Goal: Task Accomplishment & Management: Use online tool/utility

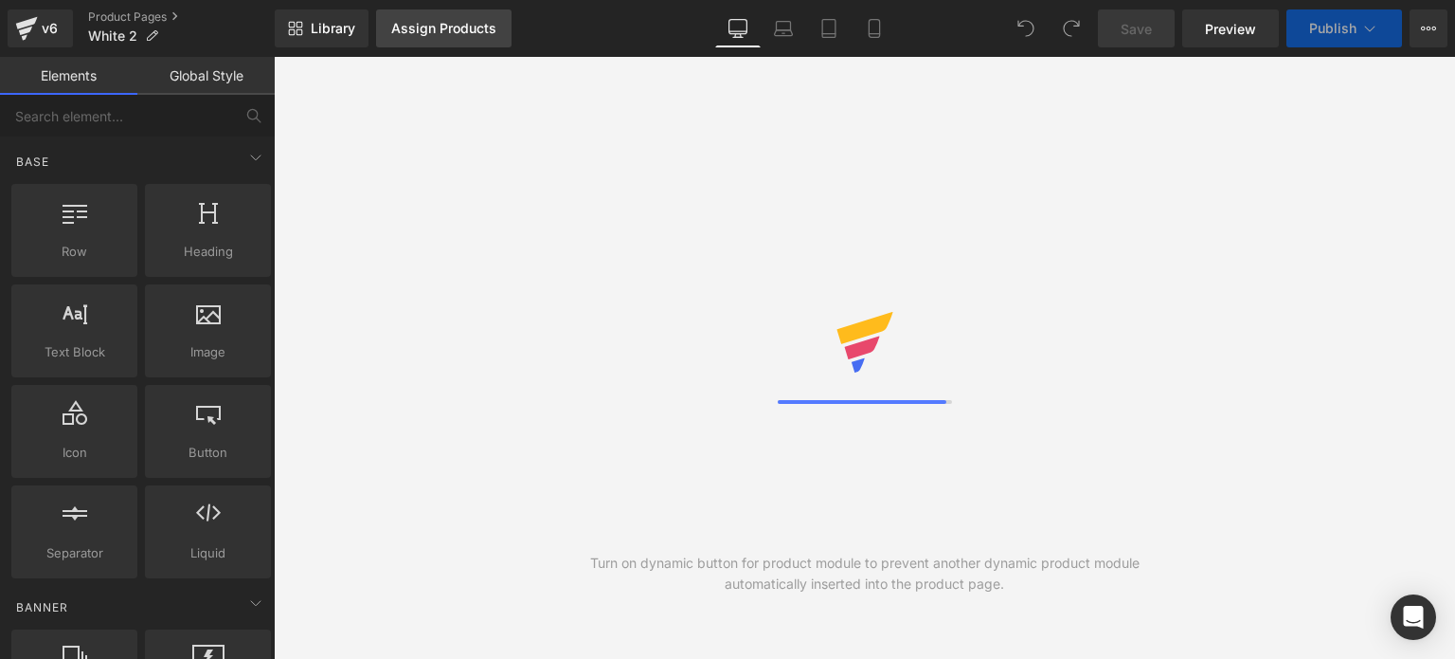
click at [461, 22] on div "Assign Products" at bounding box center [443, 28] width 105 height 15
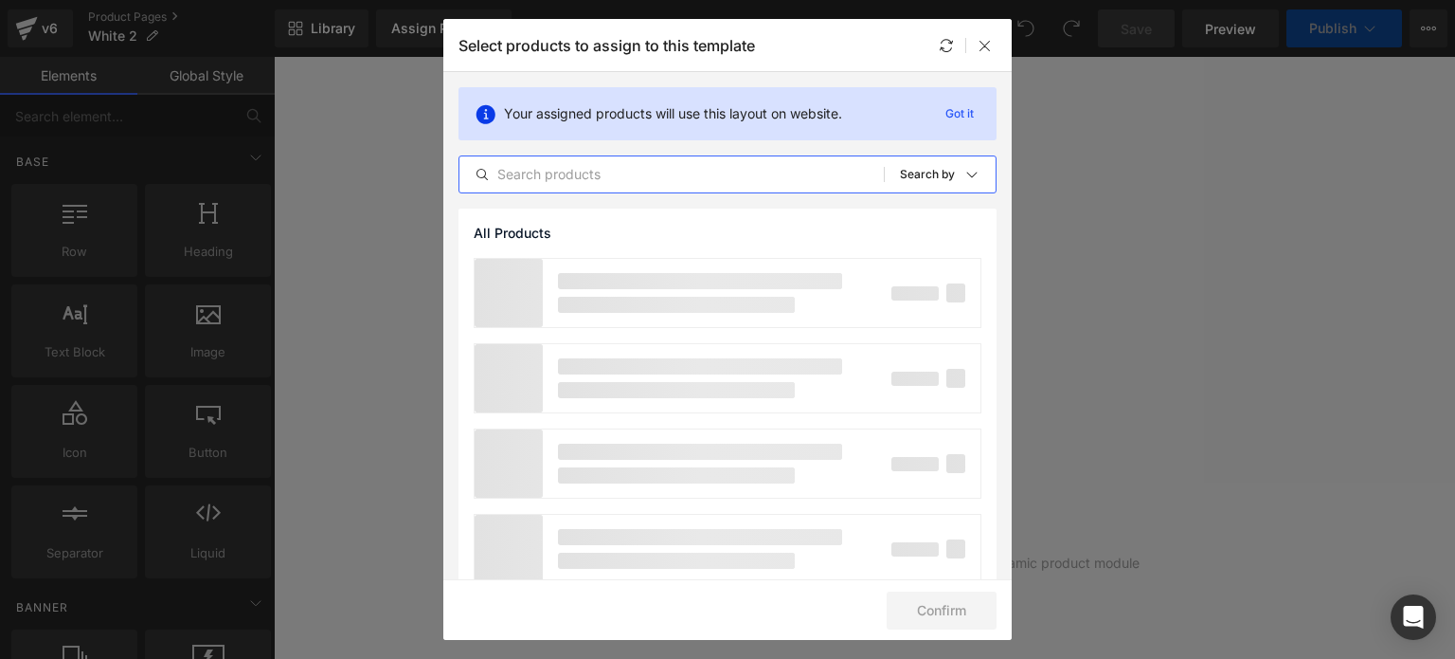
click at [557, 181] on input "text" at bounding box center [672, 174] width 425 height 23
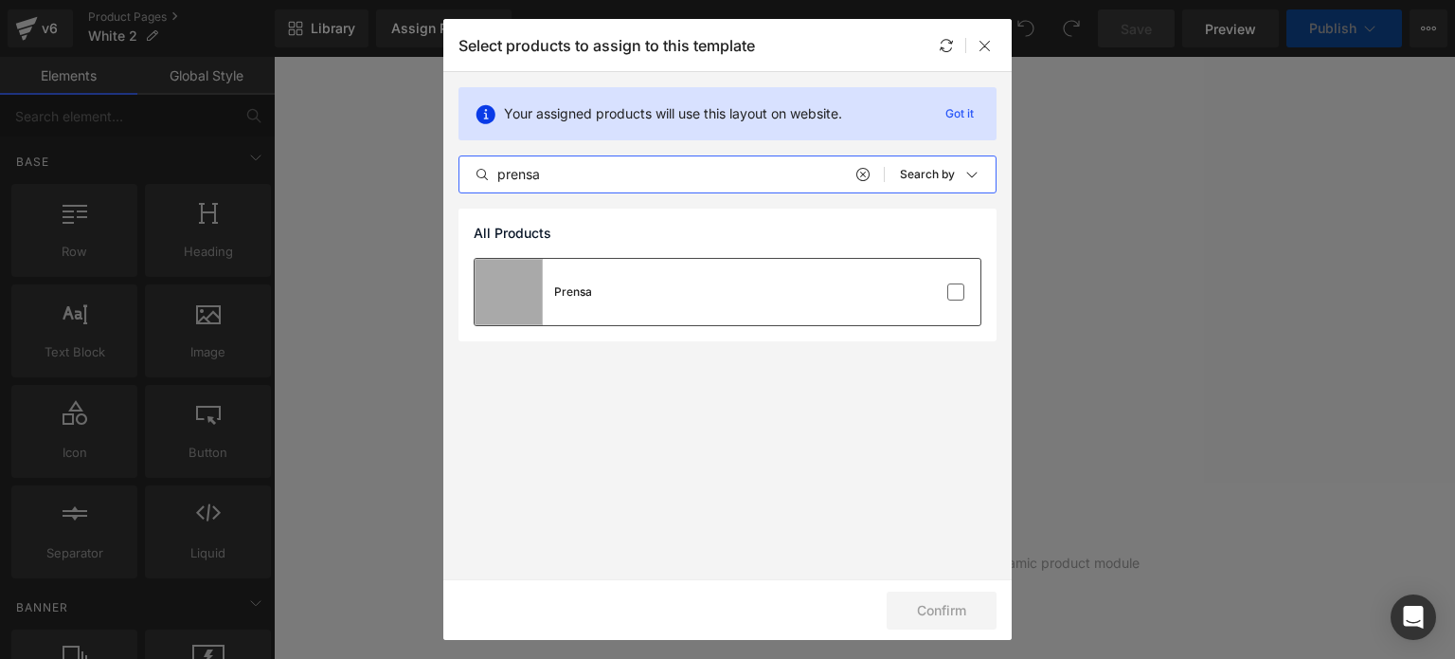
type input "prensa"
click at [735, 285] on div "Prensa" at bounding box center [728, 292] width 506 height 66
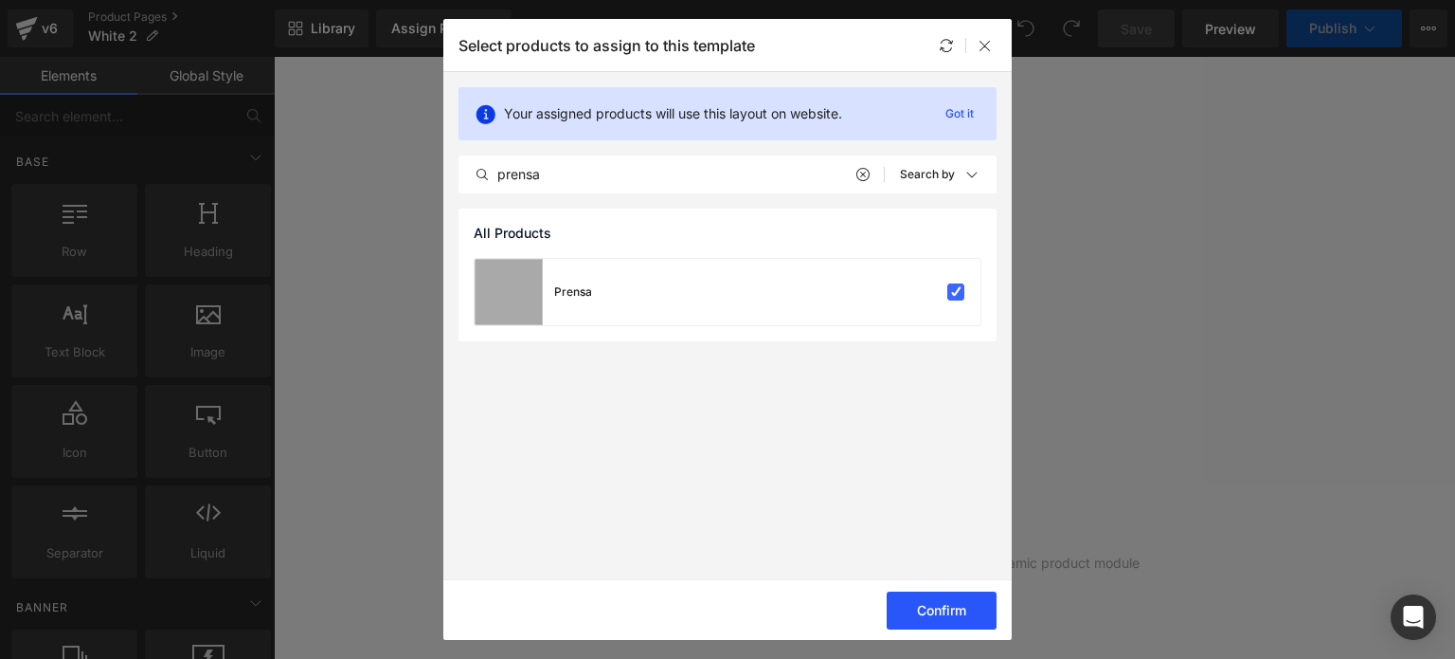
click at [936, 607] on button "Confirm" at bounding box center [942, 610] width 110 height 38
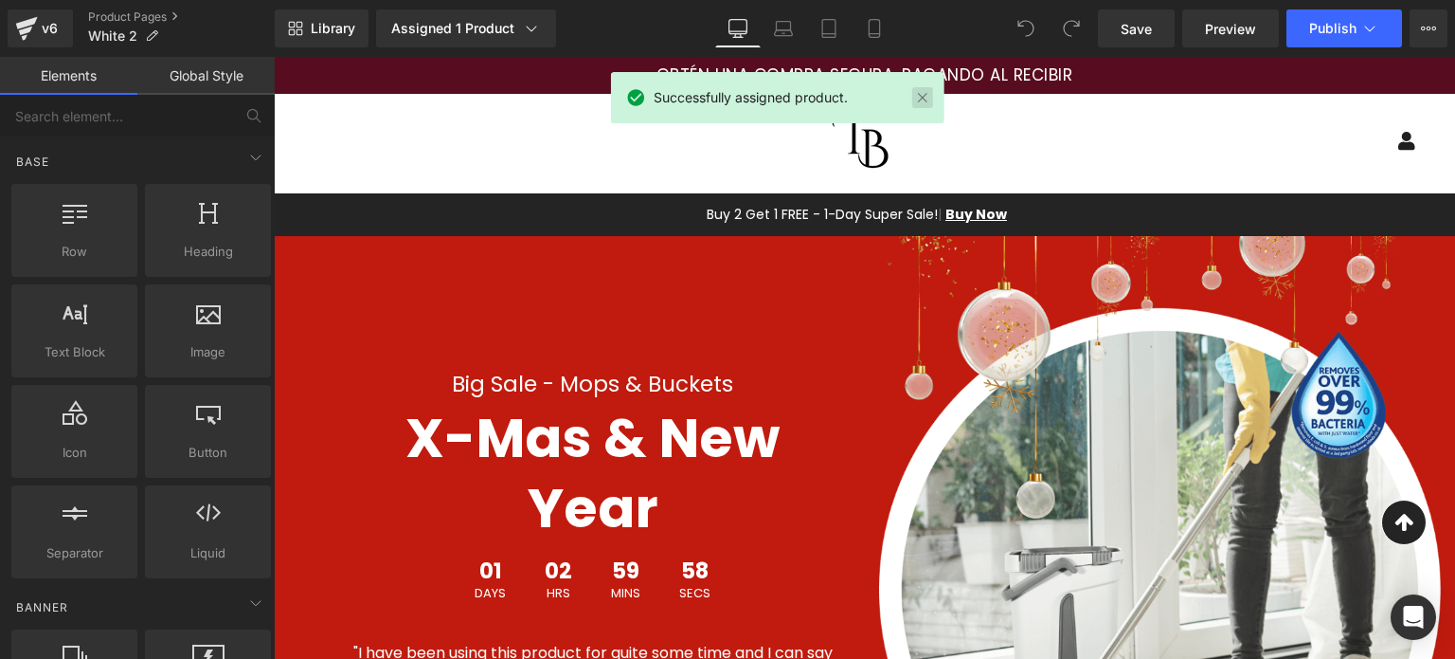
click at [929, 93] on link at bounding box center [923, 97] width 21 height 21
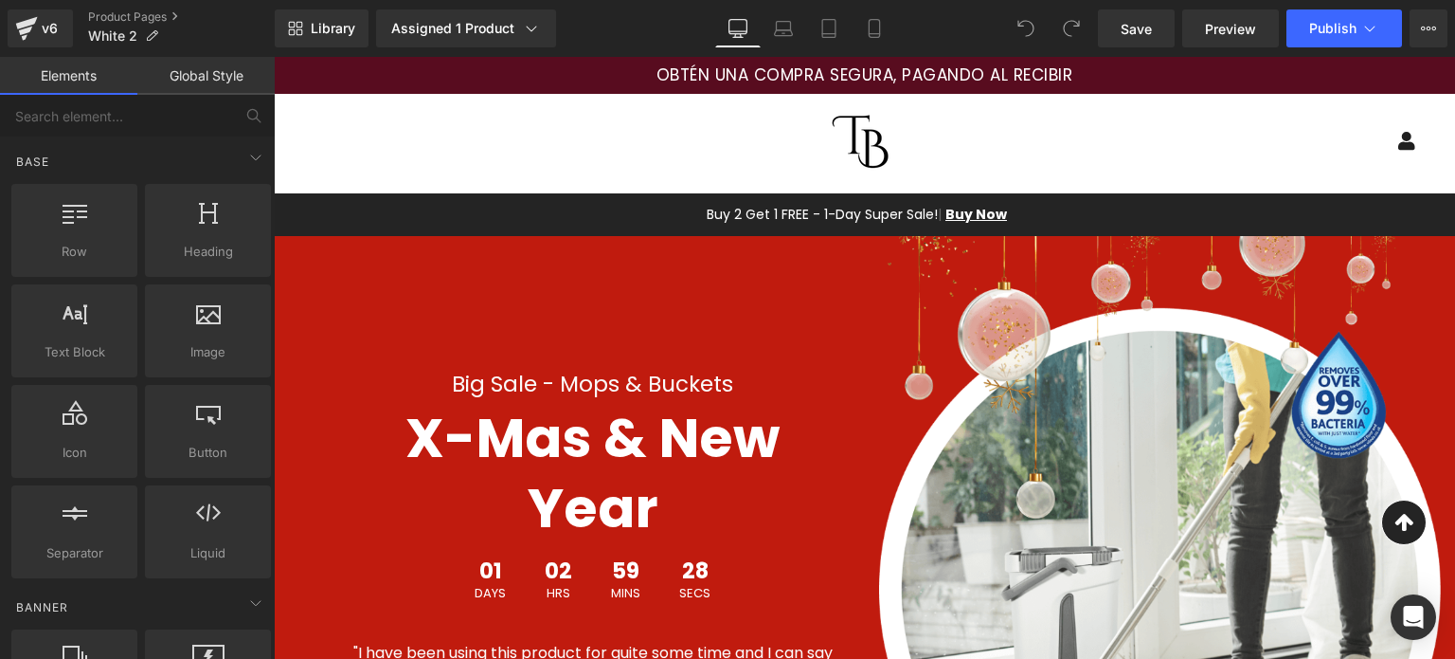
click at [582, 136] on div "Menu Log In Mercatto SAS" at bounding box center [865, 141] width 1182 height 95
click at [517, 81] on div "OBTÉN UNA COMPRA SEGURA, PAGANDO AL RECIBIR" at bounding box center [865, 75] width 1090 height 25
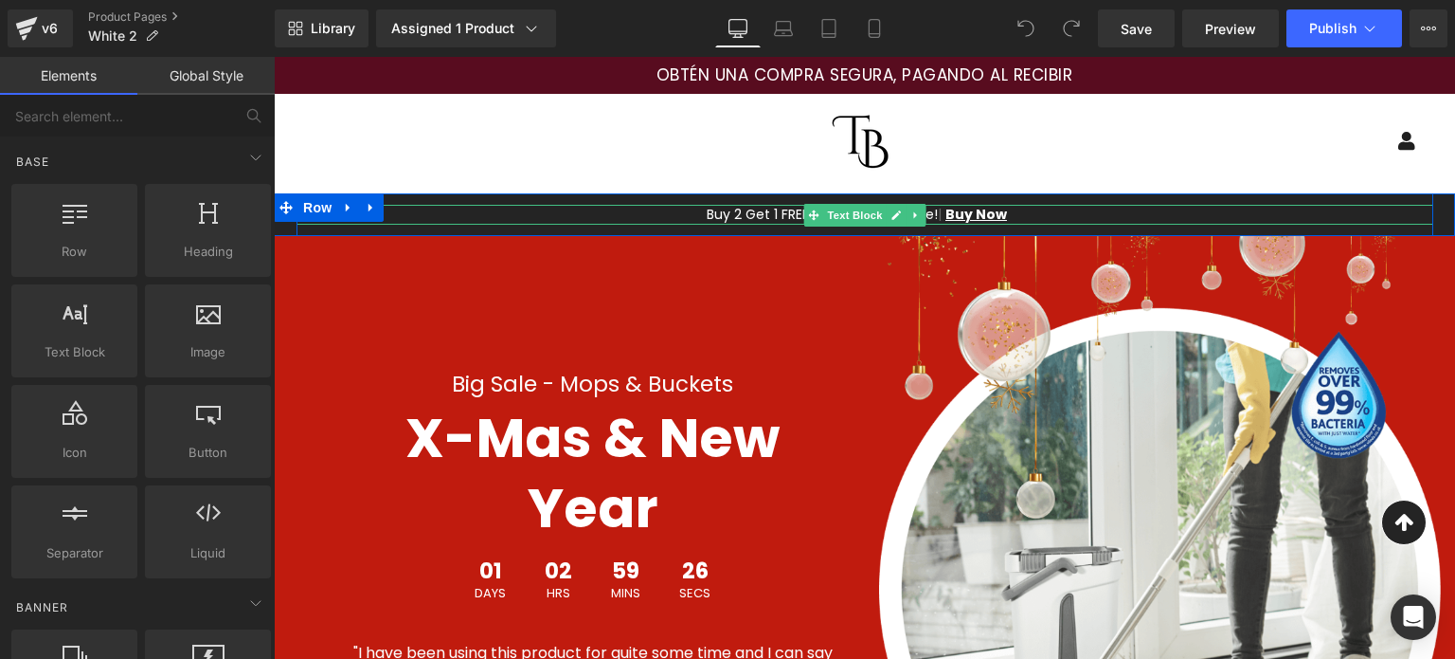
click at [516, 214] on p "Buy 2 Get 1 FREE - 1-Day Super Sale! | Buy Now" at bounding box center [858, 215] width 1122 height 20
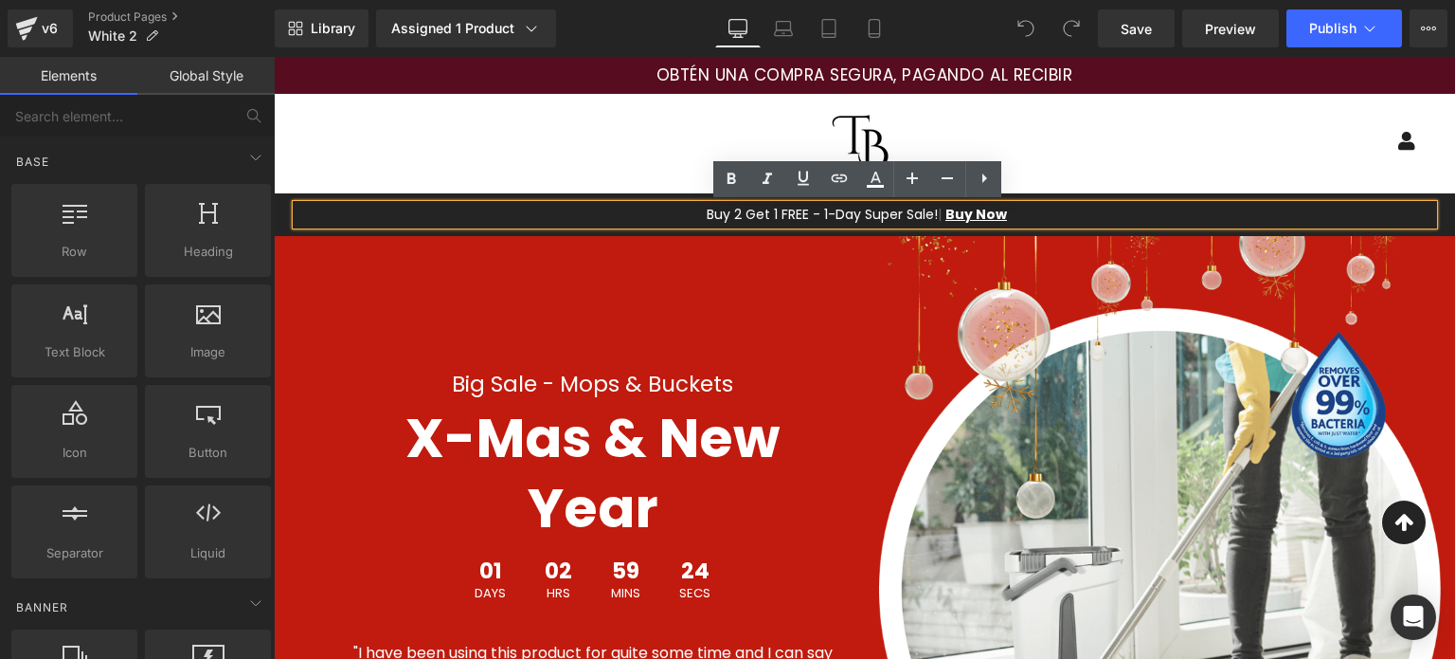
click at [496, 147] on div "Menu Log In Mercatto SAS" at bounding box center [865, 141] width 1182 height 95
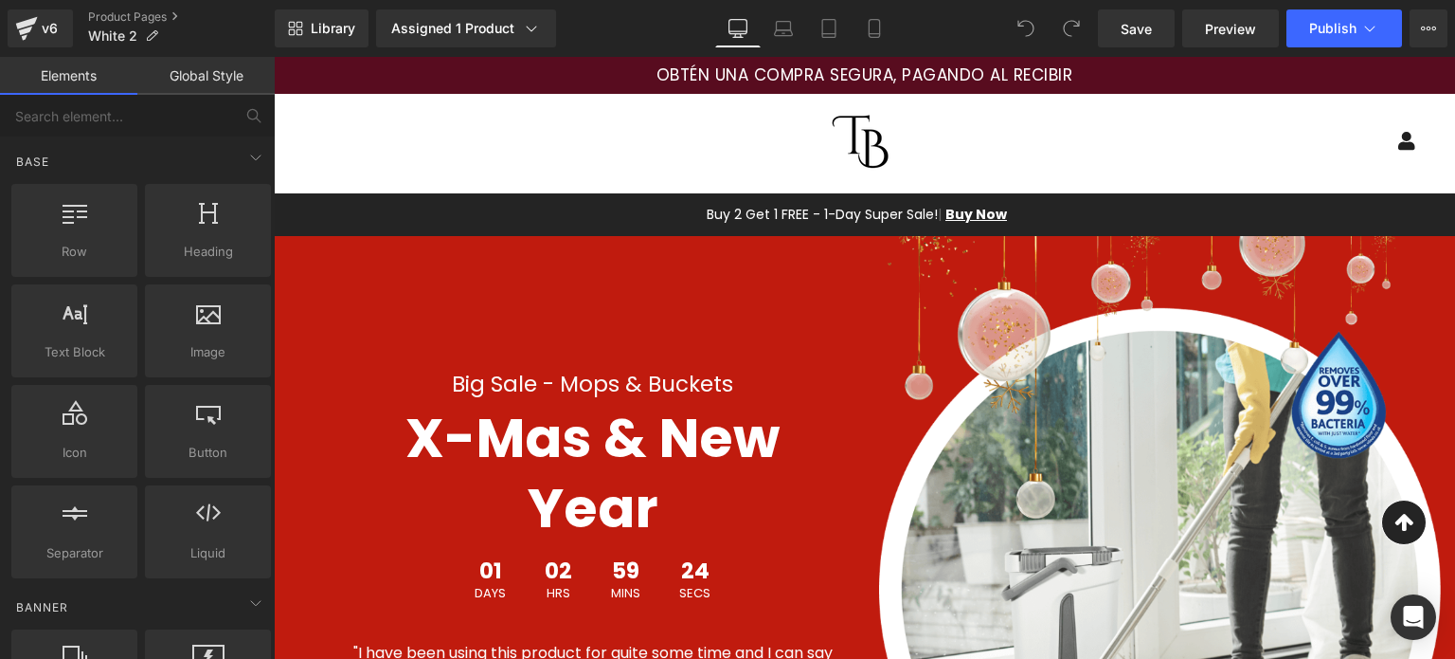
click at [485, 82] on div "OBTÉN UNA COMPRA SEGURA, PAGANDO AL RECIBIR" at bounding box center [865, 75] width 1090 height 25
click at [471, 154] on div "Menu Log In Mercatto SAS" at bounding box center [865, 141] width 1182 height 95
click at [204, 65] on link "Global Style" at bounding box center [205, 76] width 137 height 38
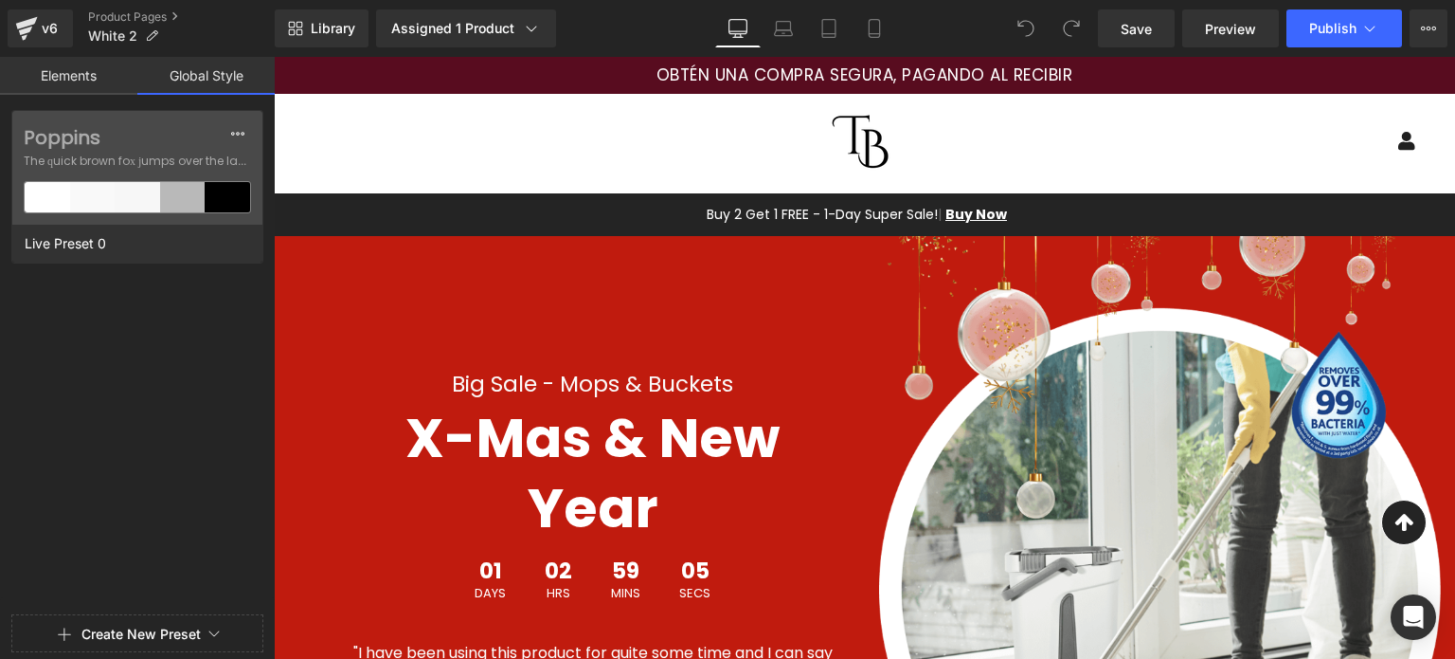
click at [104, 72] on link "Elements" at bounding box center [68, 76] width 137 height 38
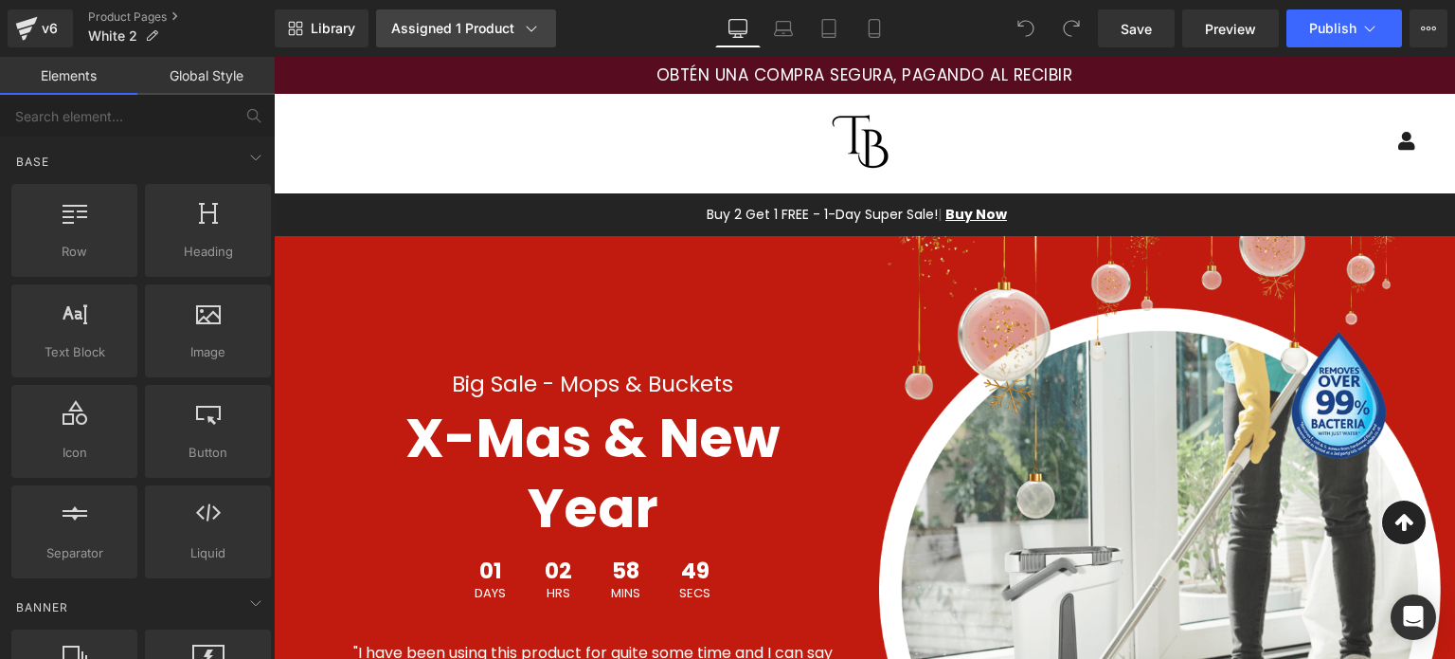
click at [472, 16] on link "Assigned 1 Product" at bounding box center [466, 28] width 180 height 38
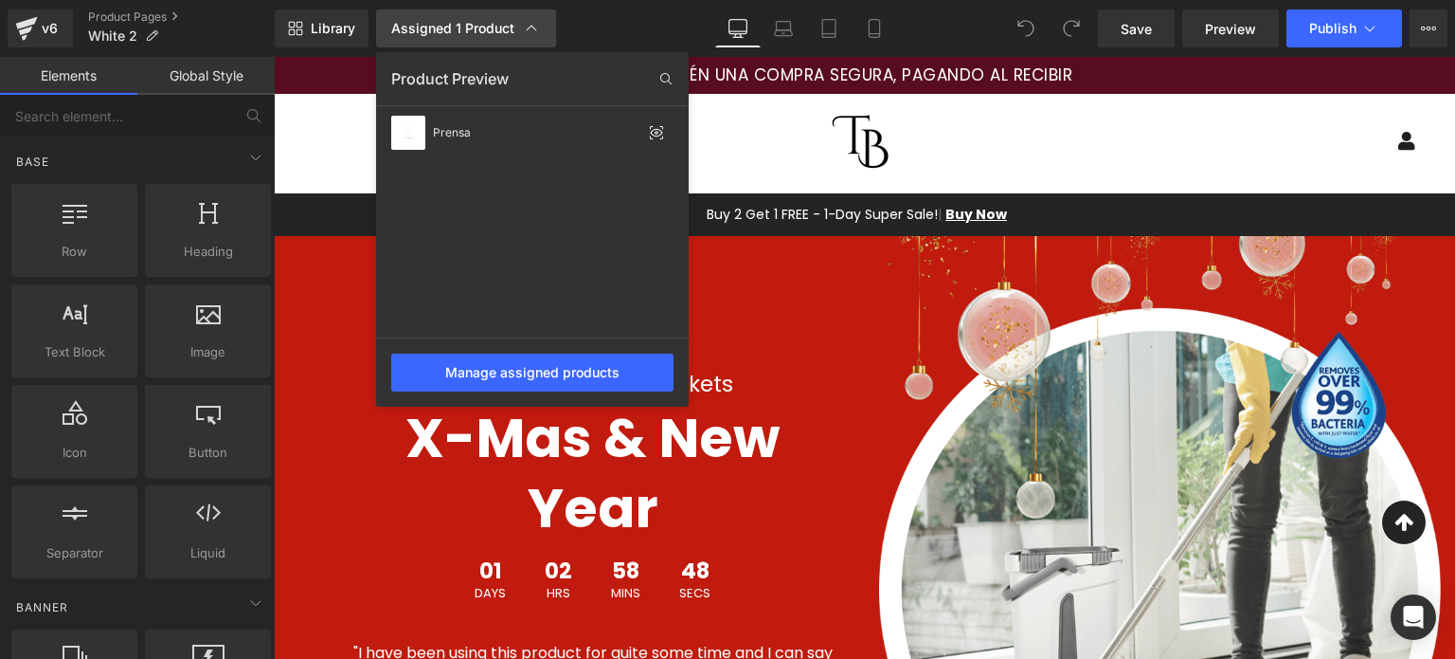
click at [472, 16] on link "Assigned 1 Product" at bounding box center [466, 28] width 180 height 38
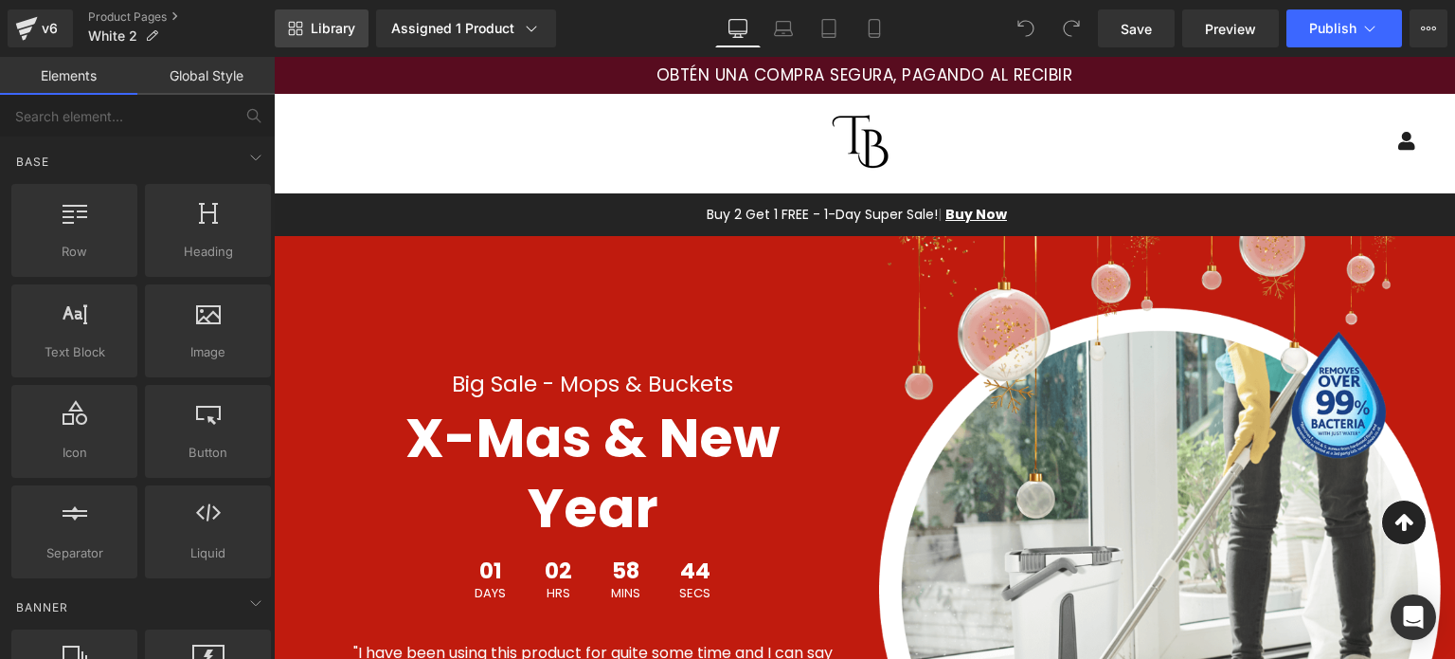
click at [316, 30] on span "Library" at bounding box center [333, 28] width 45 height 17
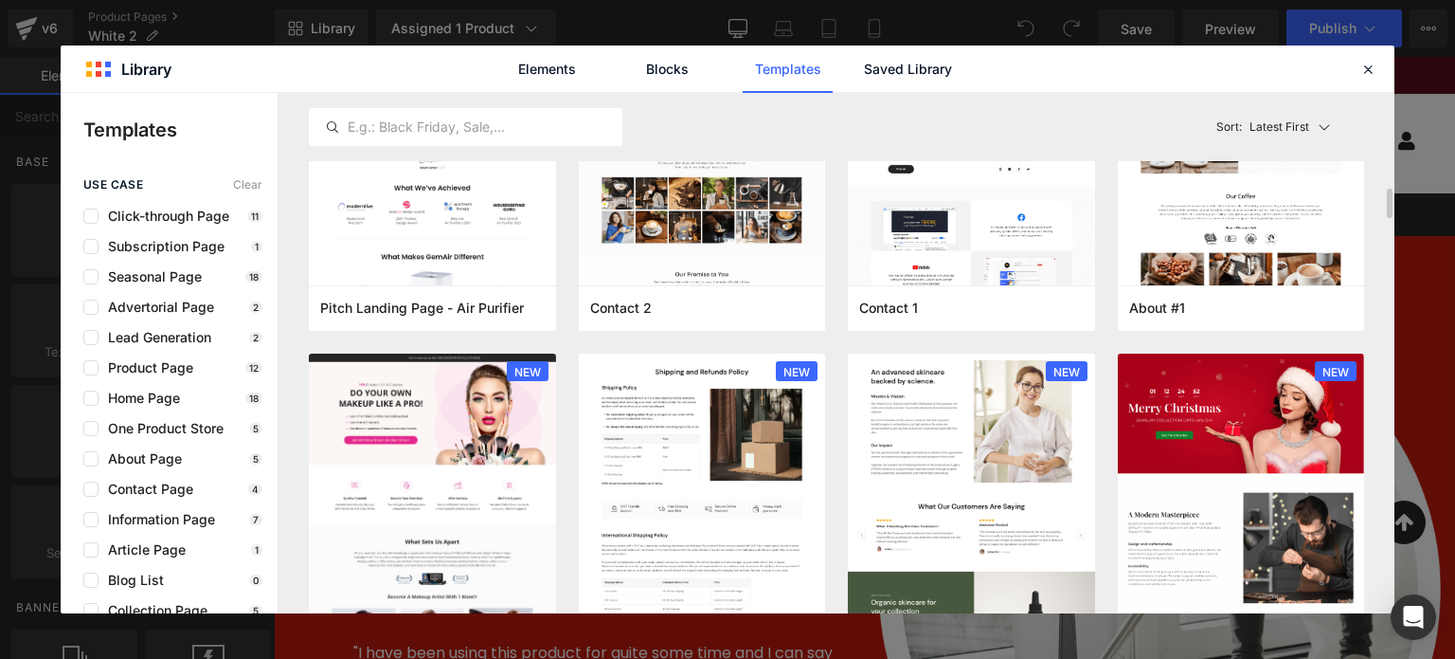
scroll to position [1895, 0]
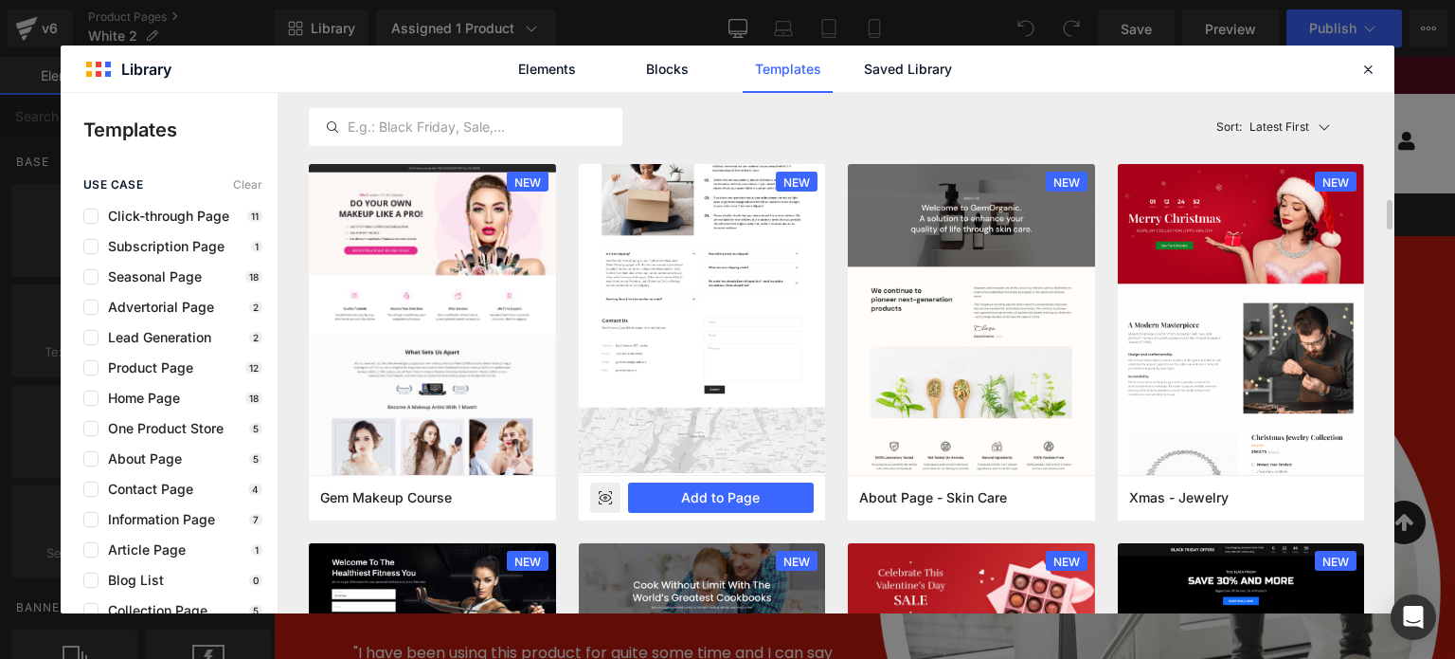
click at [782, 337] on img at bounding box center [702, 141] width 247 height 669
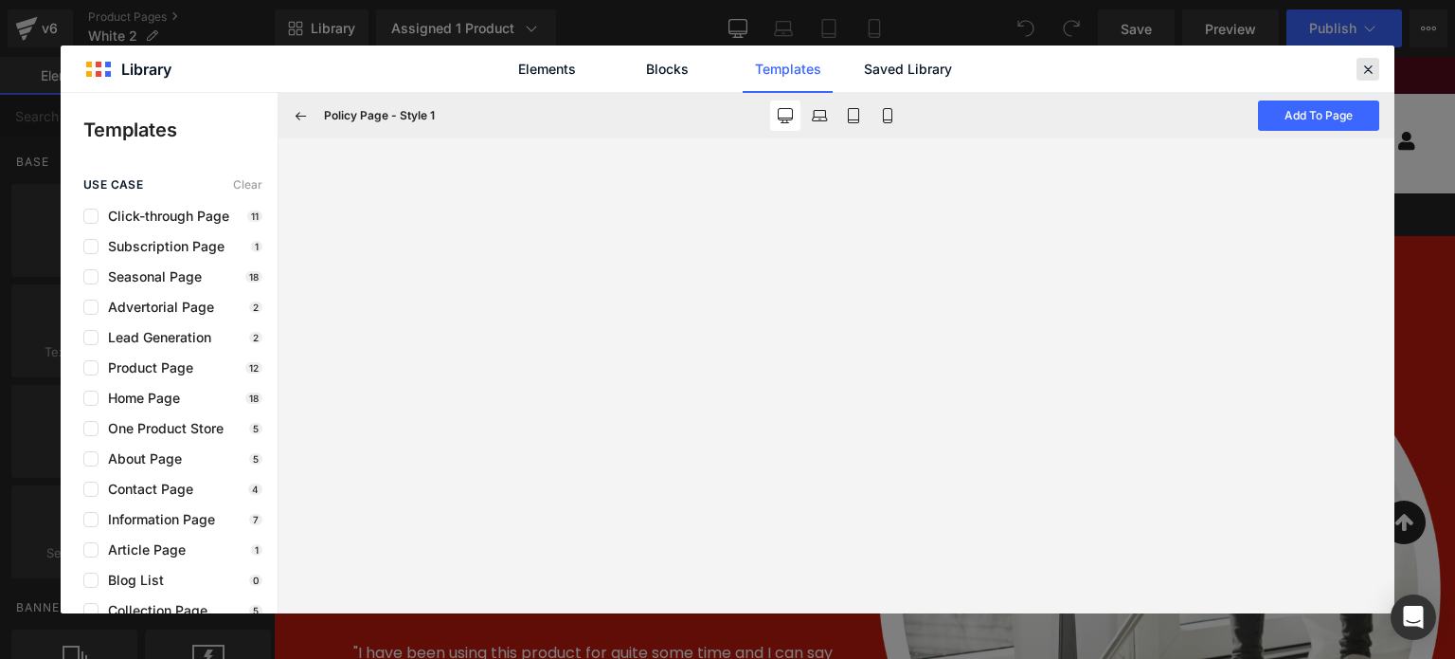
click at [1363, 73] on icon at bounding box center [1368, 69] width 17 height 17
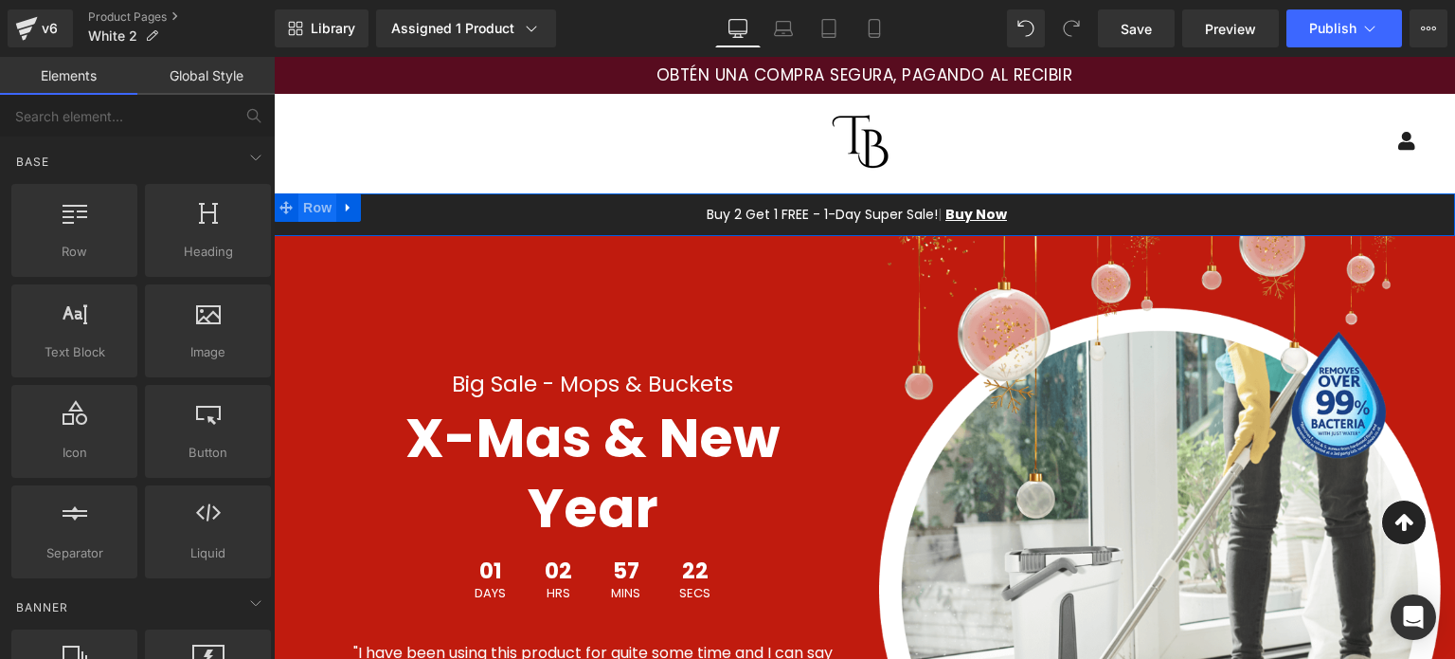
click at [318, 208] on span "Row" at bounding box center [317, 207] width 38 height 28
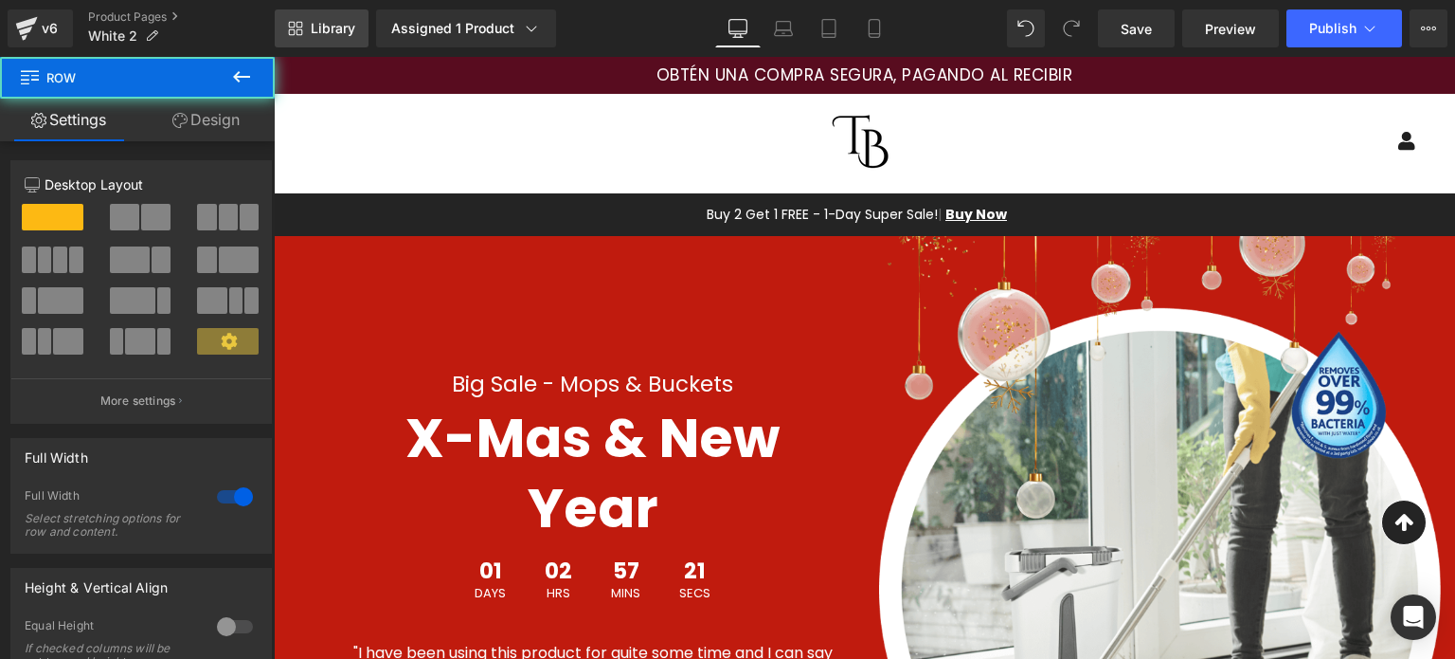
click at [344, 37] on link "Library" at bounding box center [322, 28] width 94 height 38
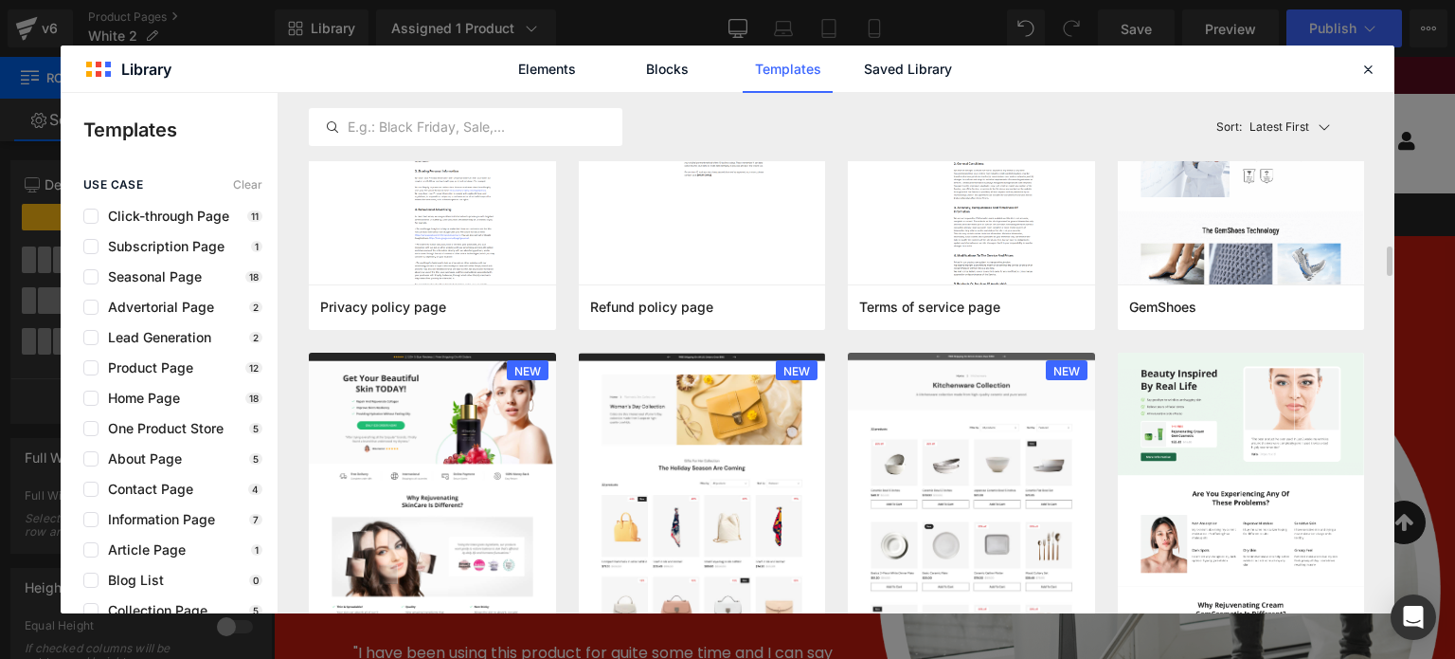
scroll to position [1042, 0]
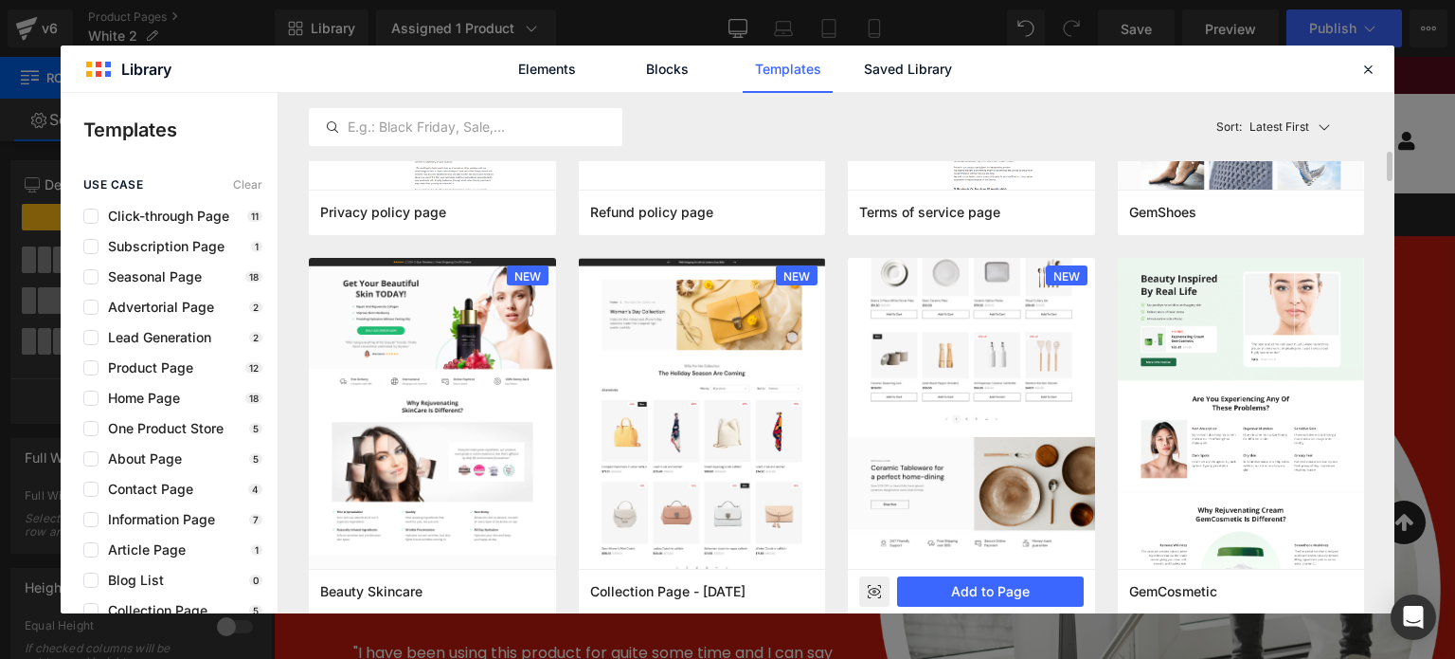
click at [883, 411] on img at bounding box center [971, 324] width 247 height 489
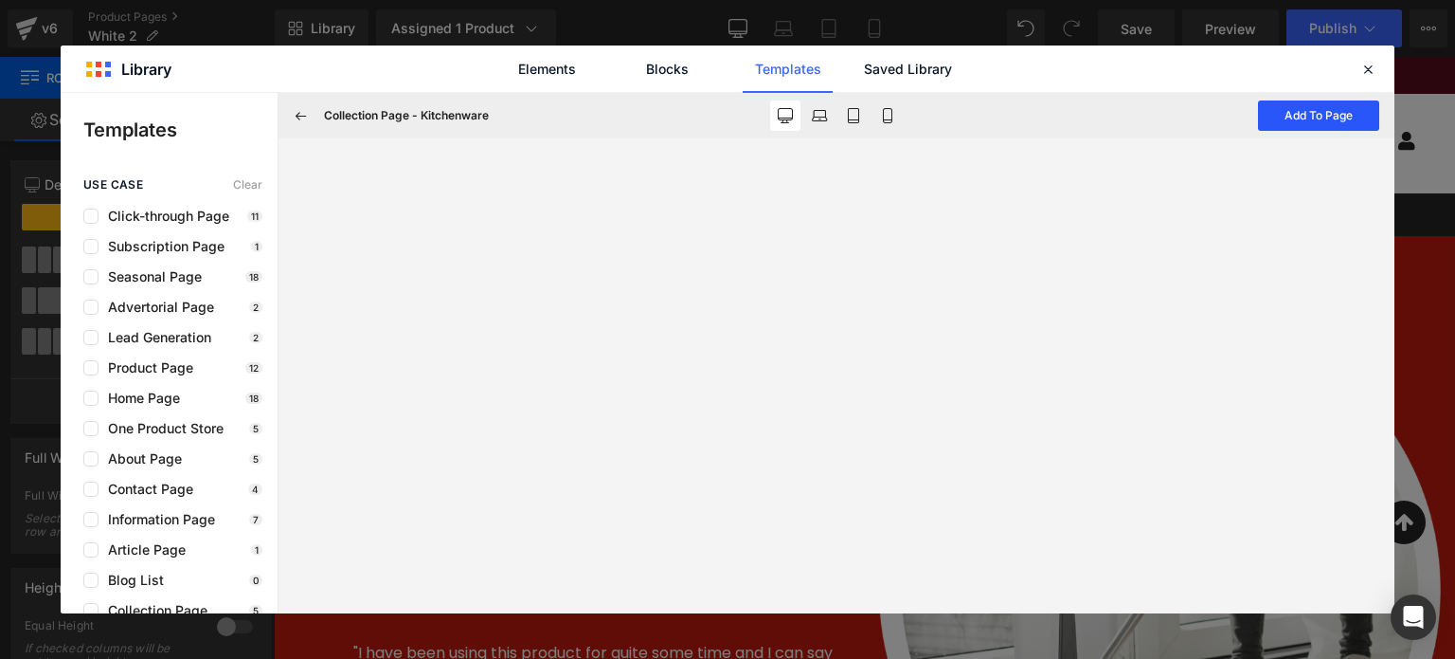
click at [1292, 128] on button "Add To Page" at bounding box center [1318, 115] width 121 height 30
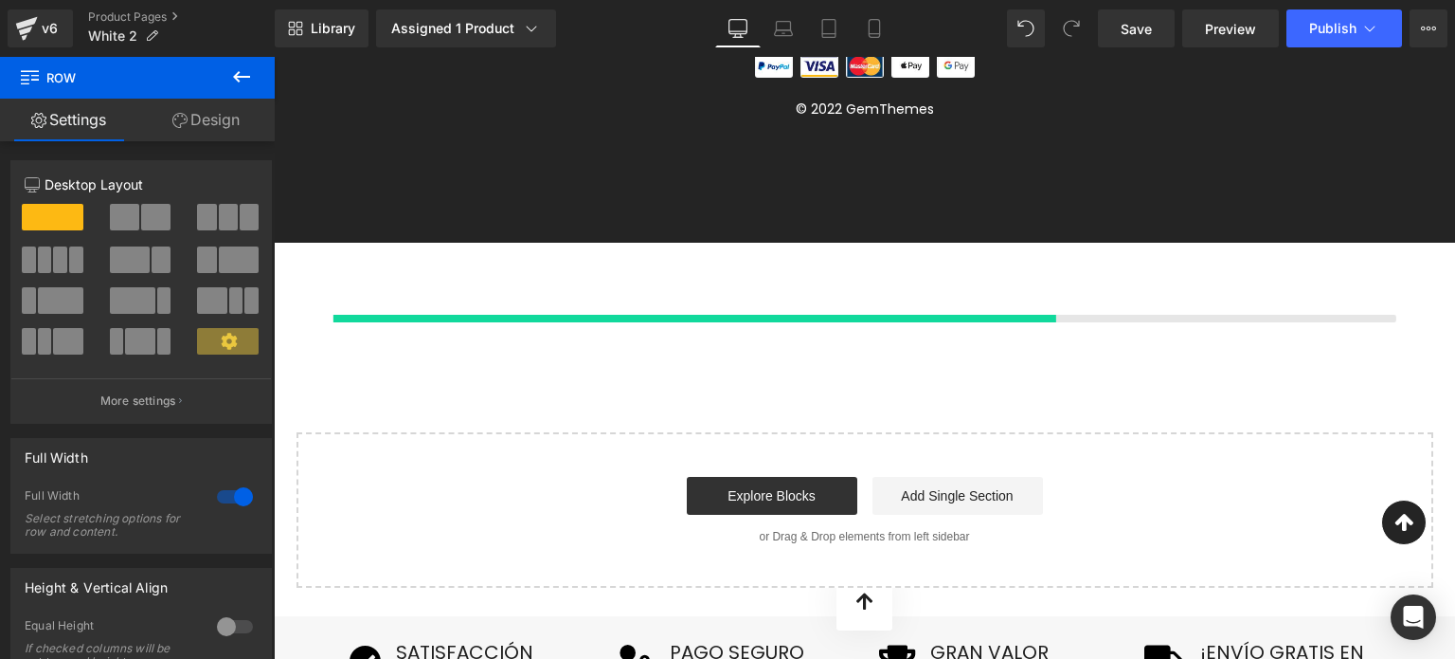
scroll to position [3762, 0]
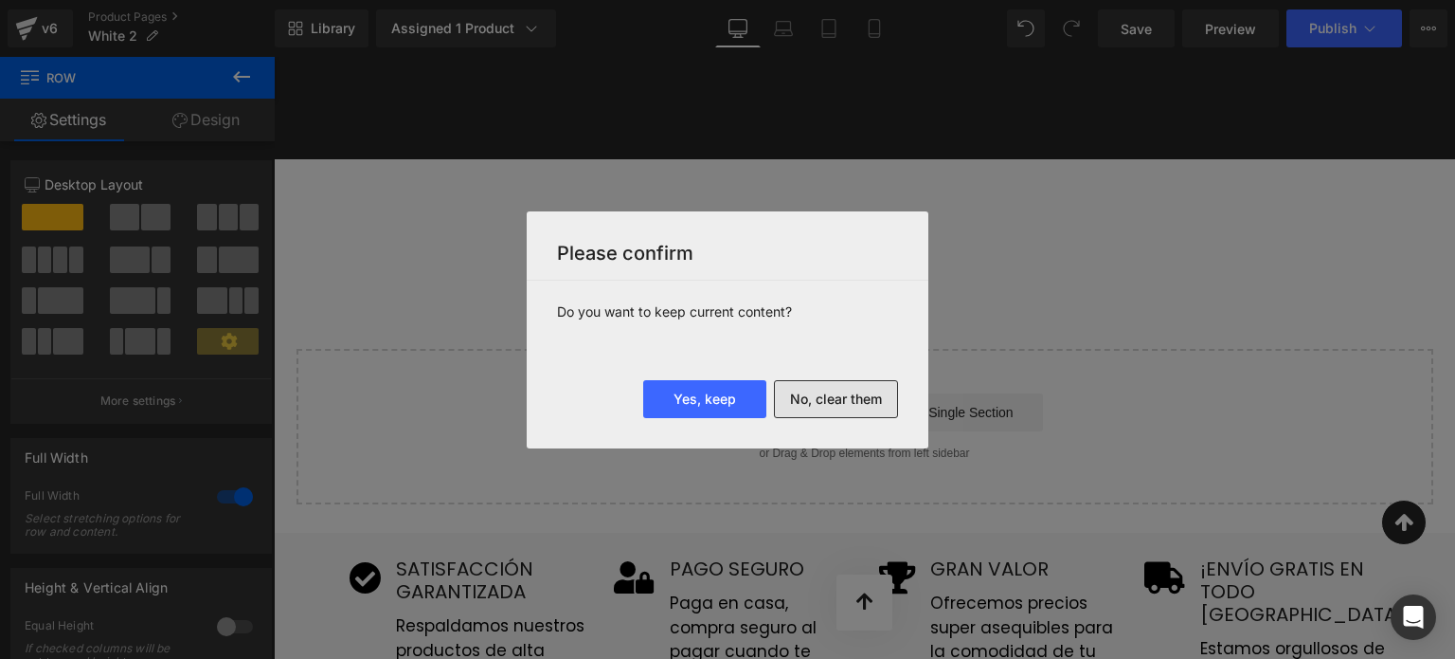
click at [876, 416] on button "No, clear them" at bounding box center [836, 399] width 124 height 38
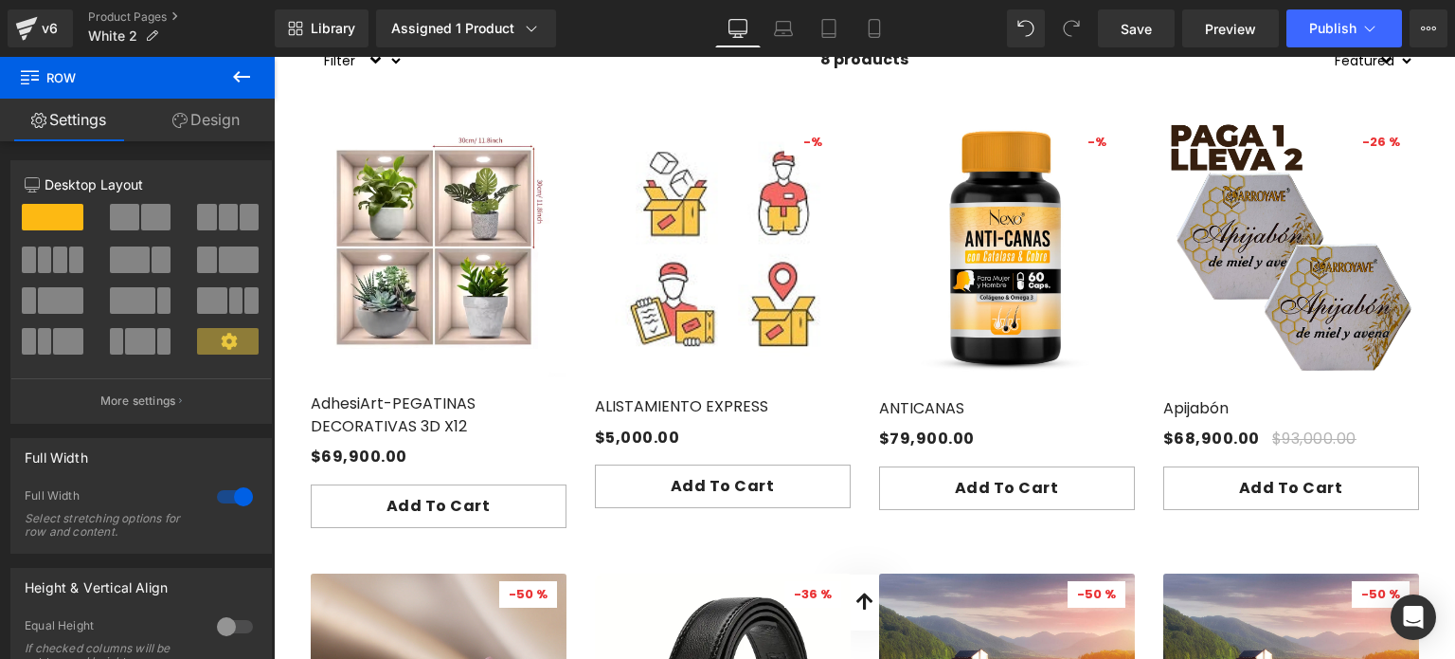
scroll to position [379, 0]
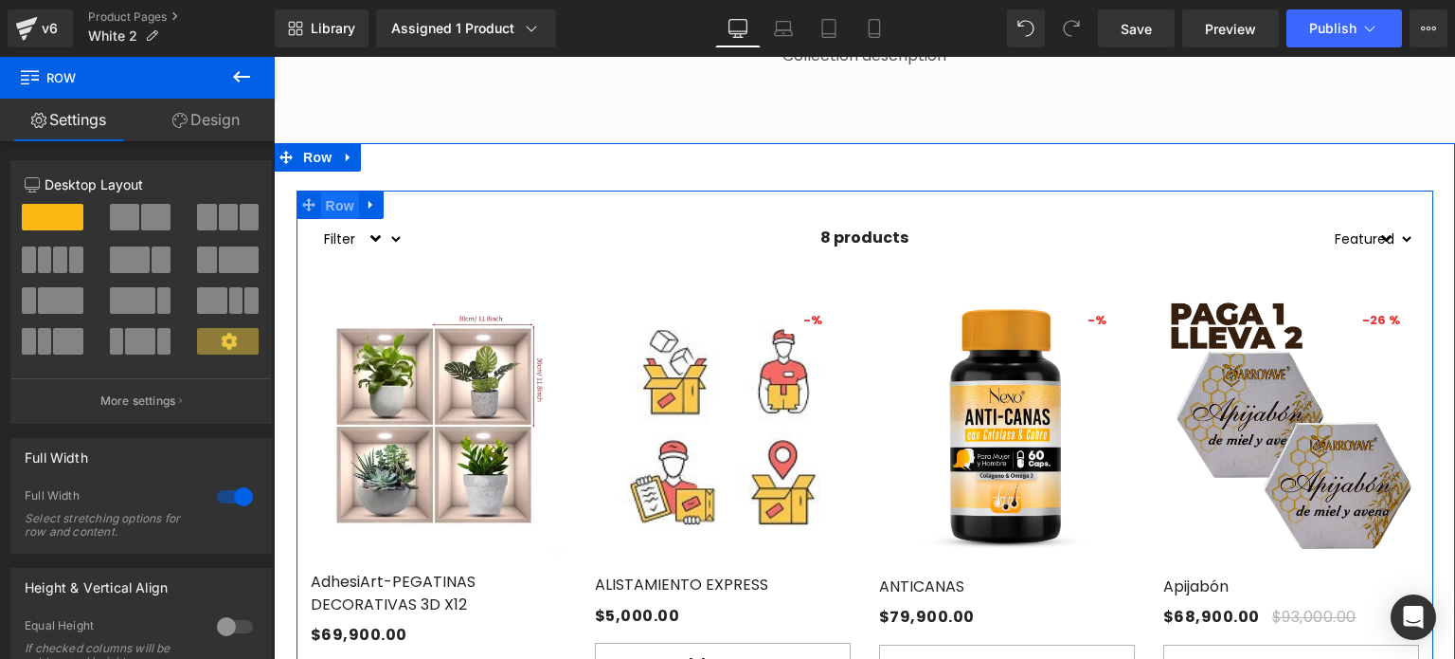
click at [341, 204] on span "Row" at bounding box center [340, 205] width 38 height 28
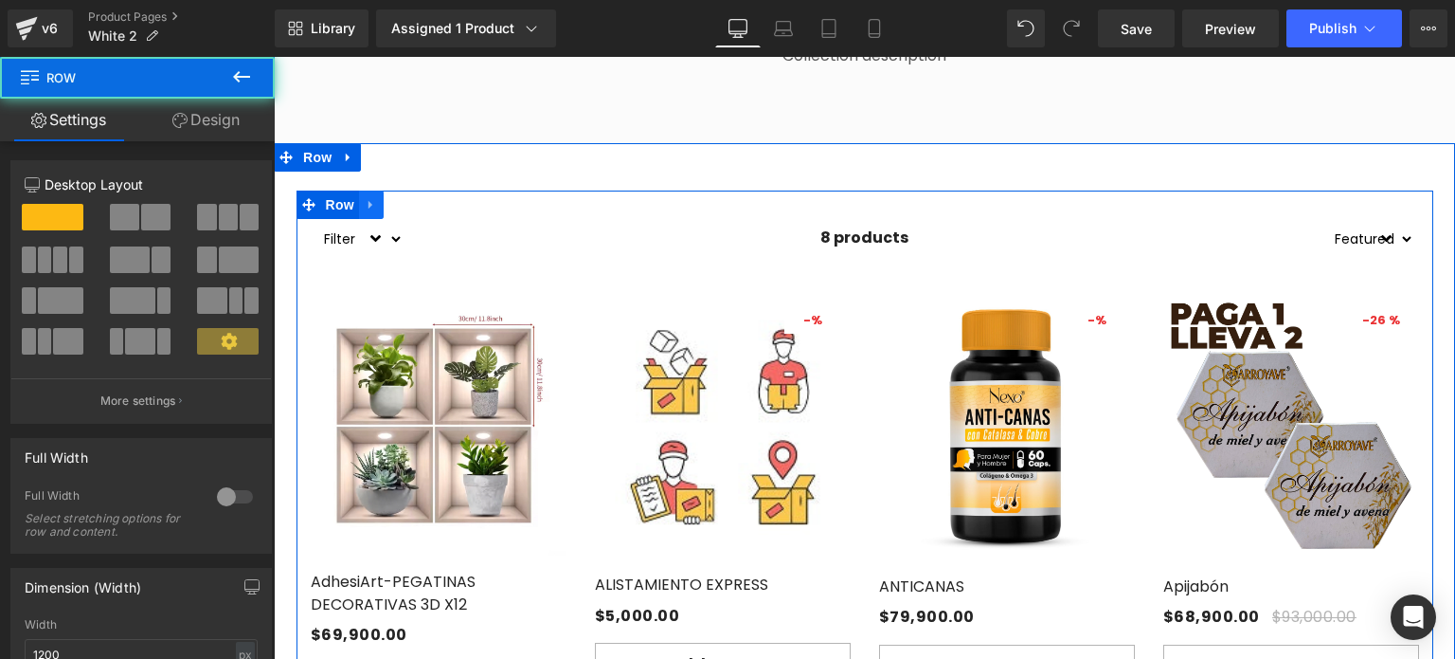
click at [365, 206] on icon at bounding box center [371, 204] width 13 height 14
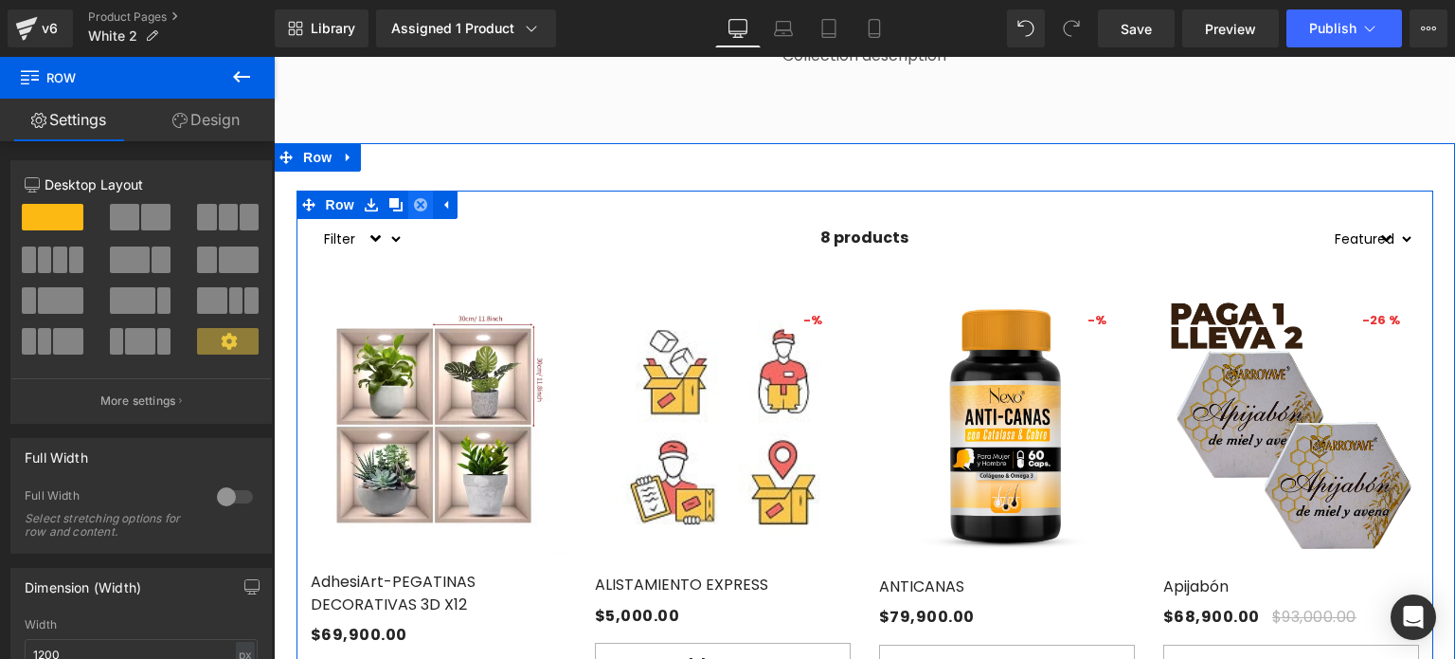
click at [414, 207] on icon at bounding box center [420, 204] width 13 height 13
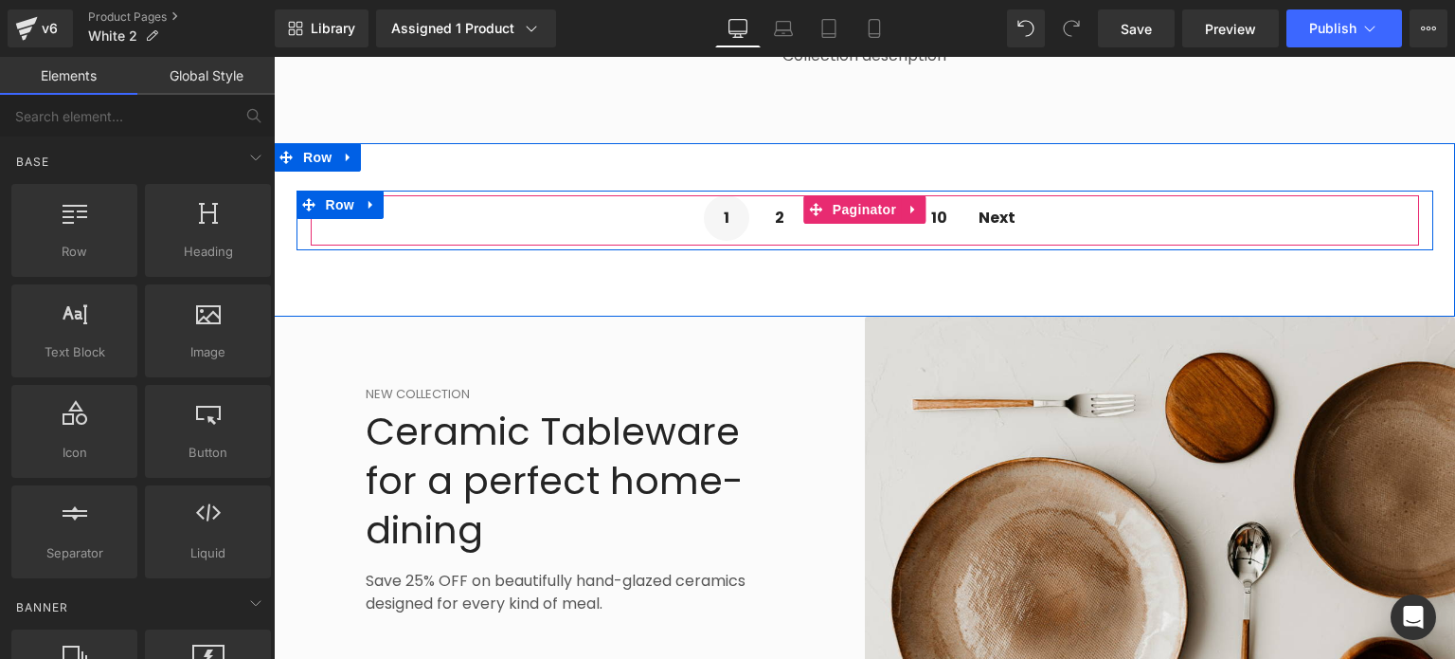
click at [471, 208] on div "1 2 3 ... 10 Next" at bounding box center [865, 220] width 1109 height 50
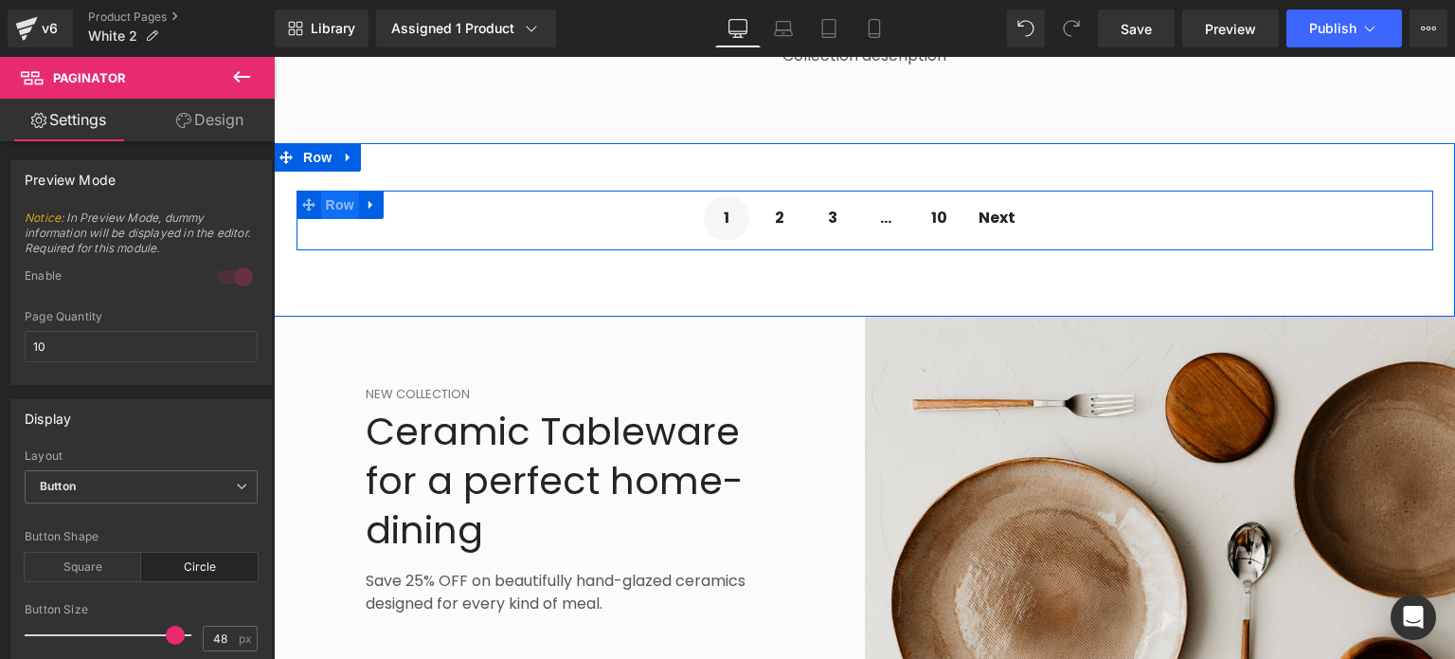
click at [345, 207] on span "Row" at bounding box center [340, 204] width 38 height 28
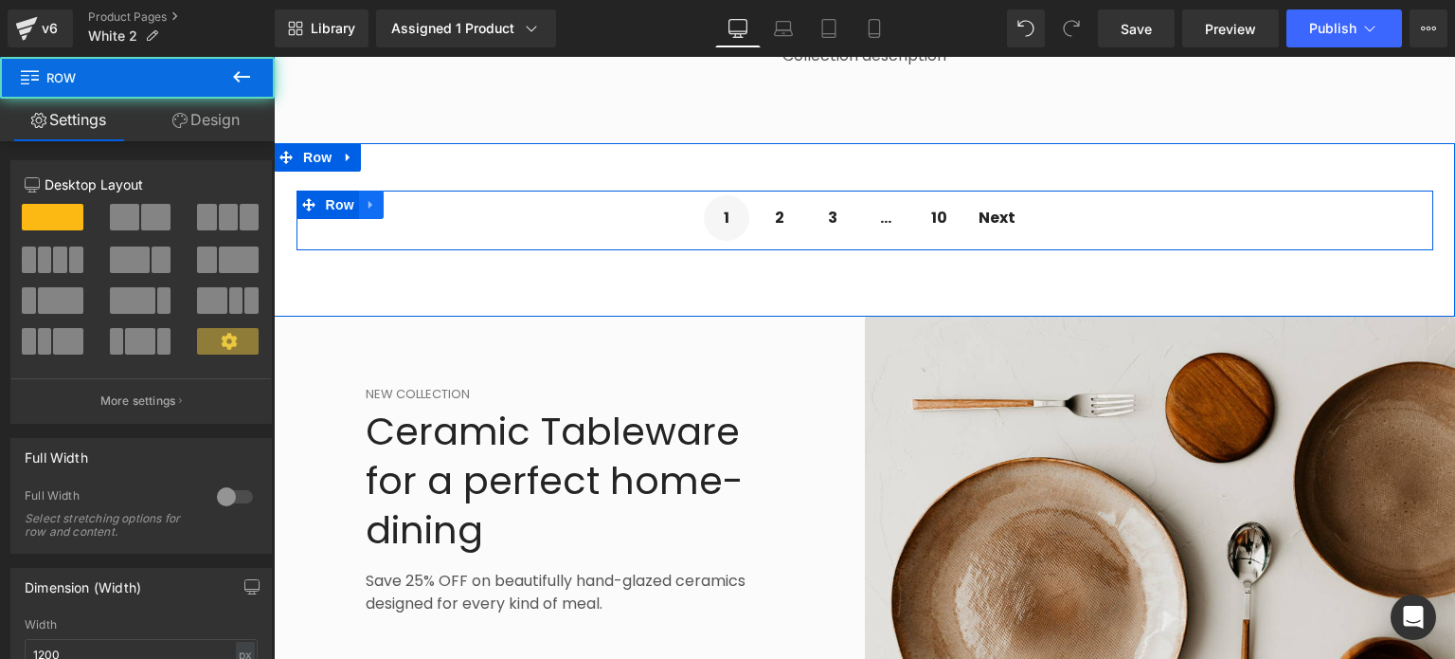
click at [369, 202] on icon at bounding box center [371, 204] width 4 height 9
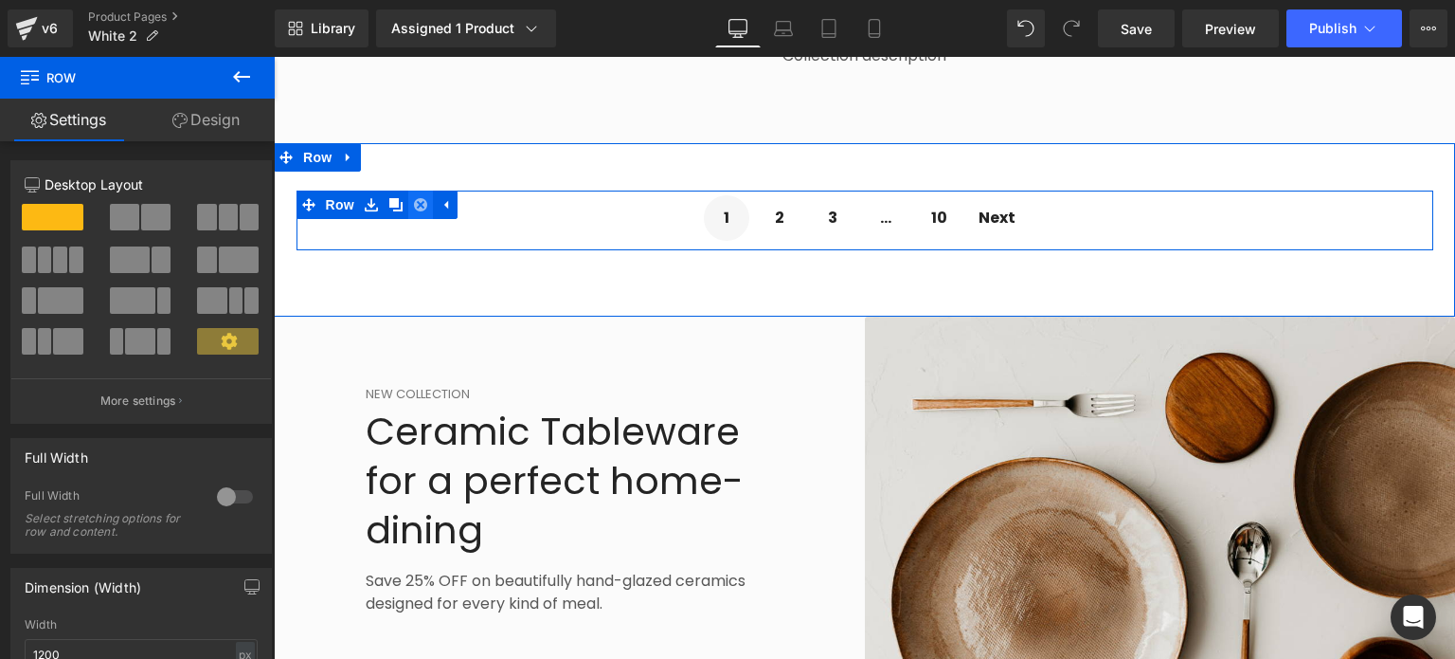
click at [417, 208] on icon at bounding box center [420, 204] width 13 height 13
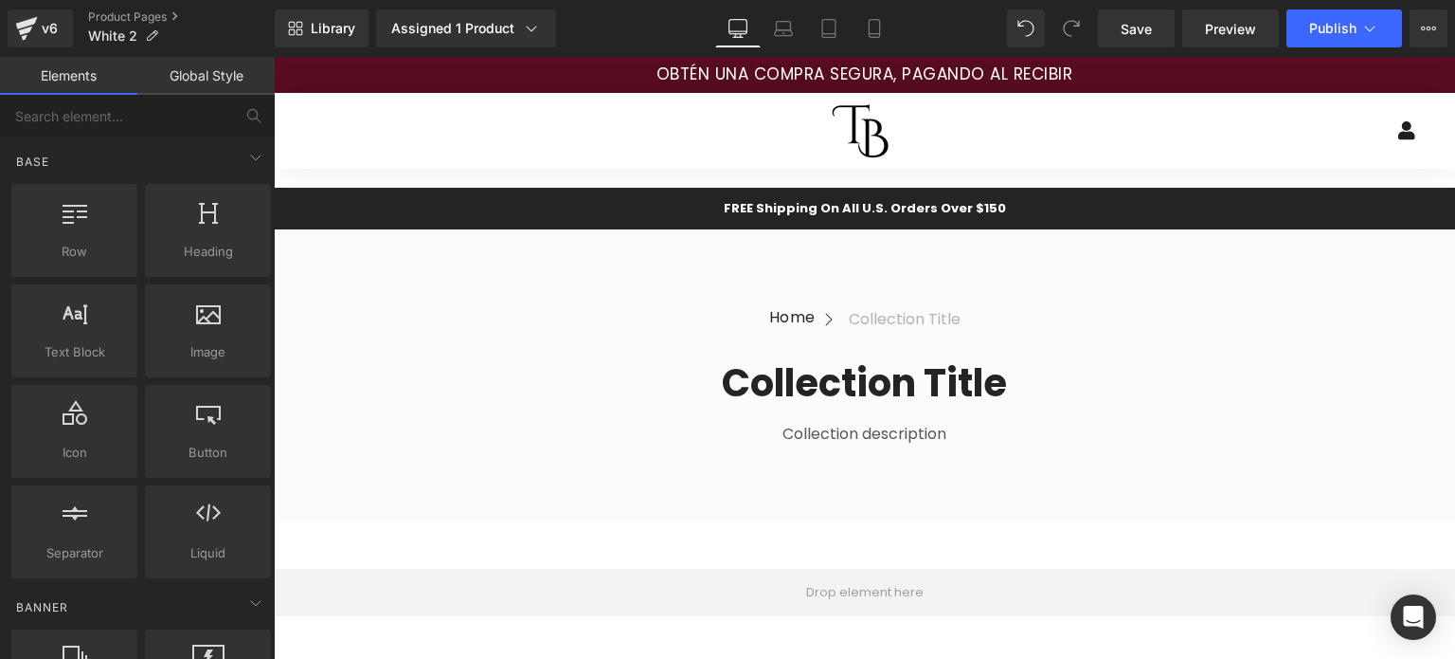
scroll to position [0, 0]
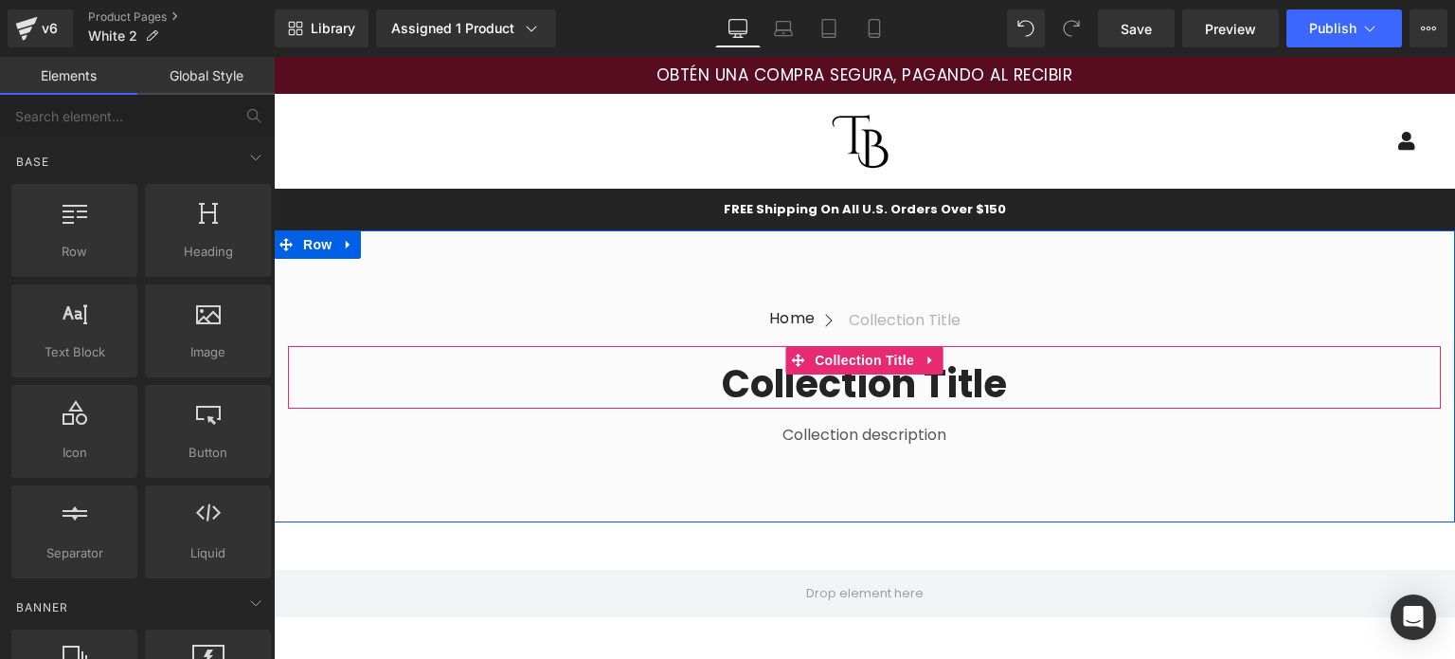
click at [660, 354] on div "Collection title Collection Title" at bounding box center [864, 377] width 1153 height 63
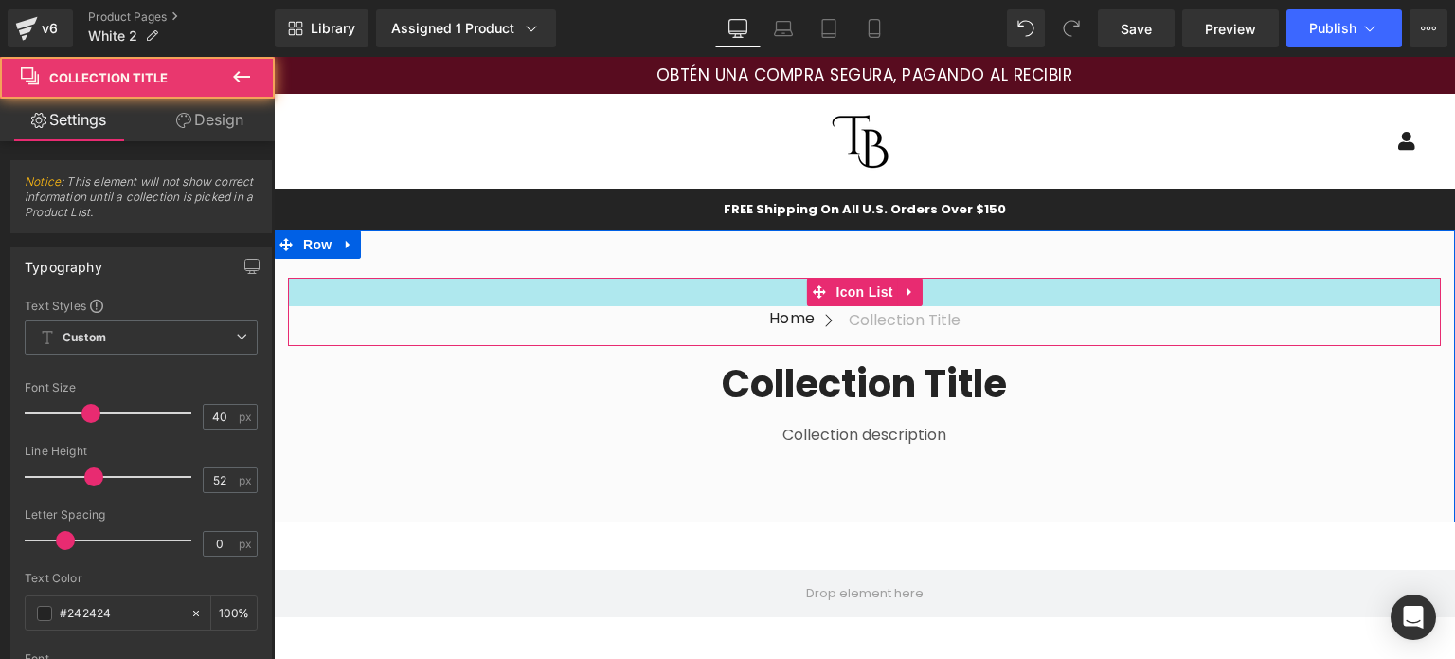
click at [614, 280] on div at bounding box center [864, 292] width 1153 height 28
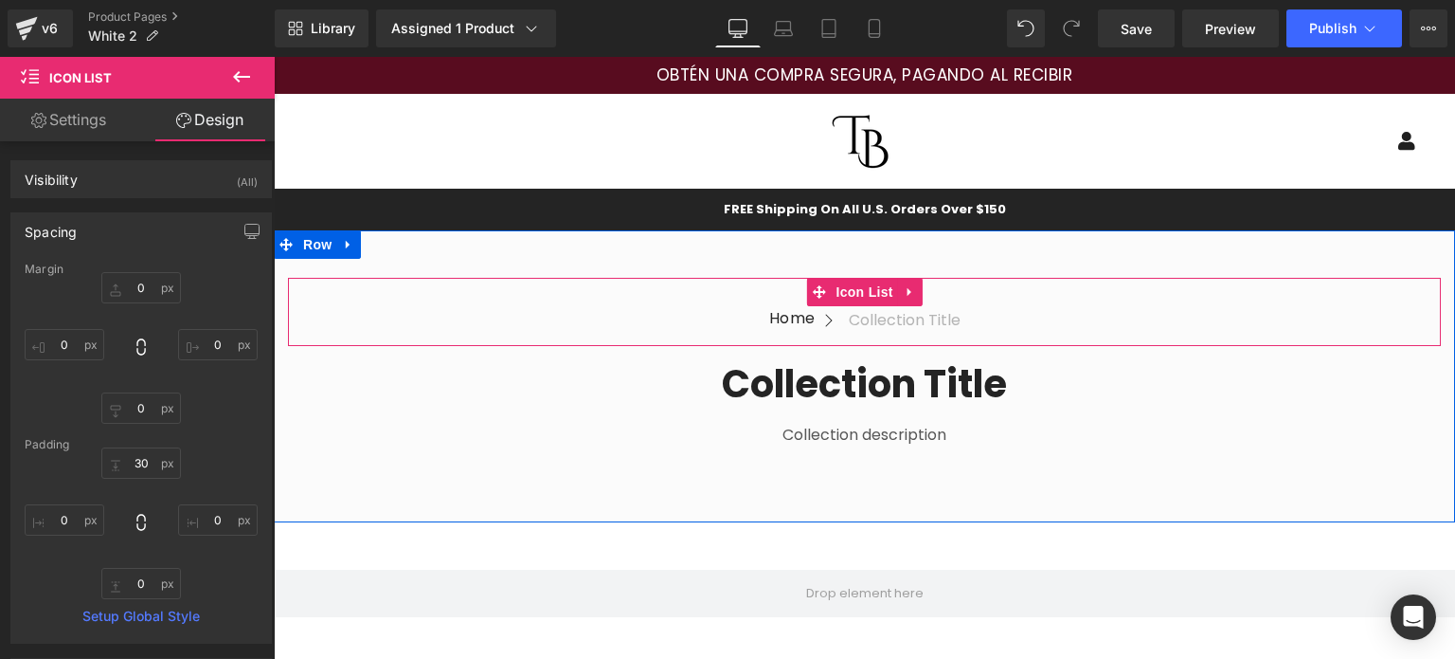
click at [610, 298] on div at bounding box center [864, 292] width 1153 height 28
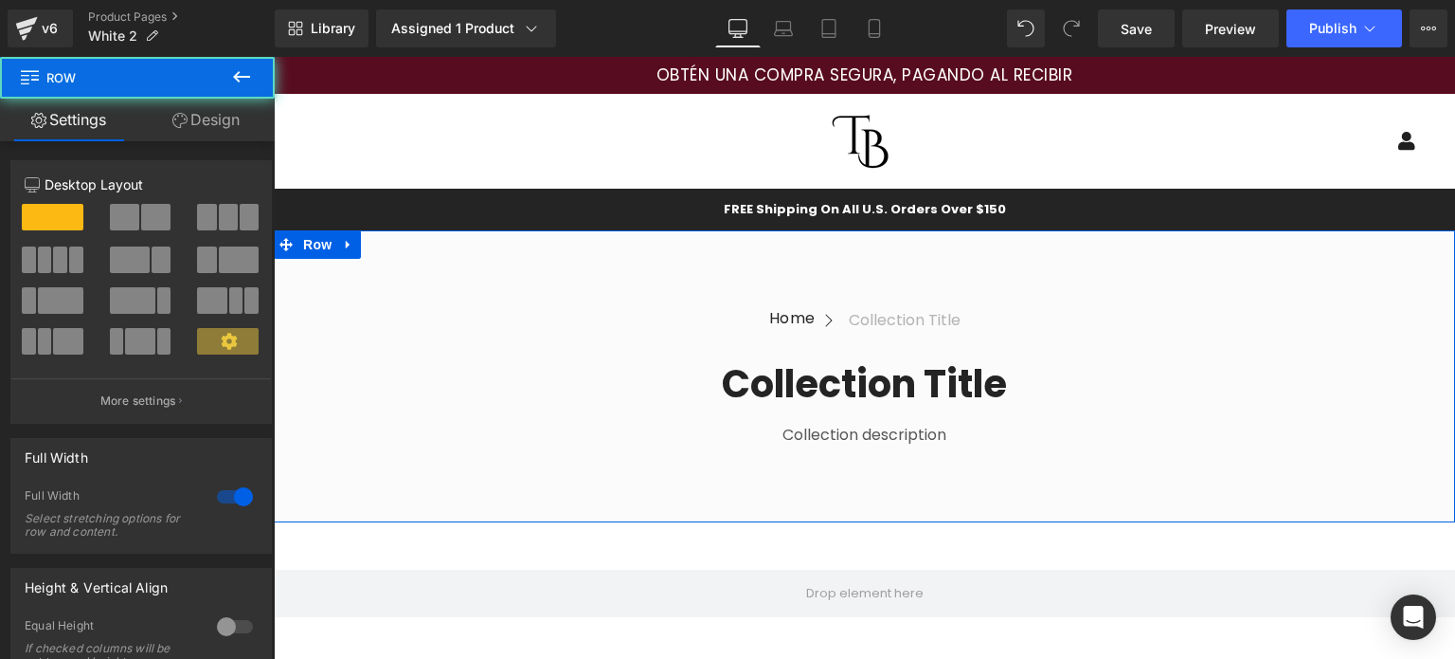
click at [591, 244] on div "Home Button Icon Collection title Collection Title Icon List Icon List Collecti…" at bounding box center [865, 376] width 1182 height 292
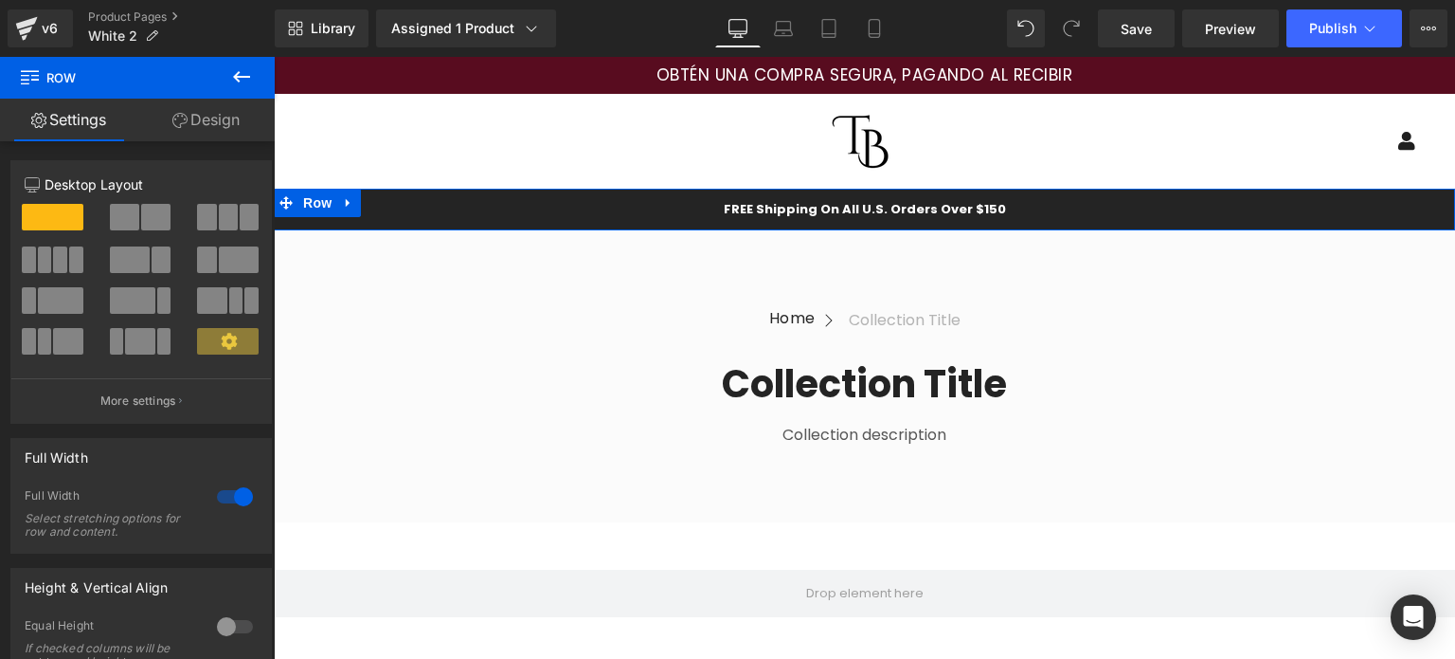
click at [584, 198] on div "FREE Shipping On All U.S. Orders Over $150 Text Block Row" at bounding box center [865, 210] width 1182 height 42
click at [324, 208] on span "Row" at bounding box center [317, 204] width 38 height 28
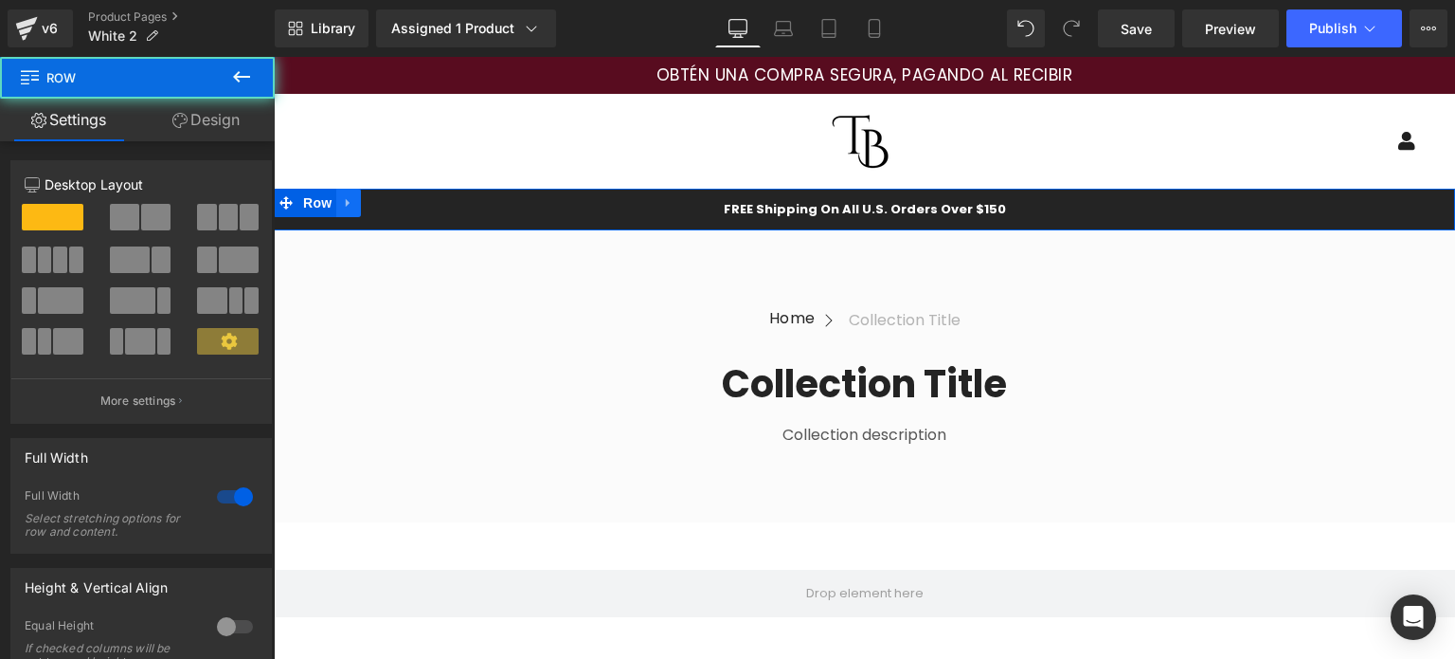
click at [346, 208] on icon at bounding box center [348, 203] width 4 height 9
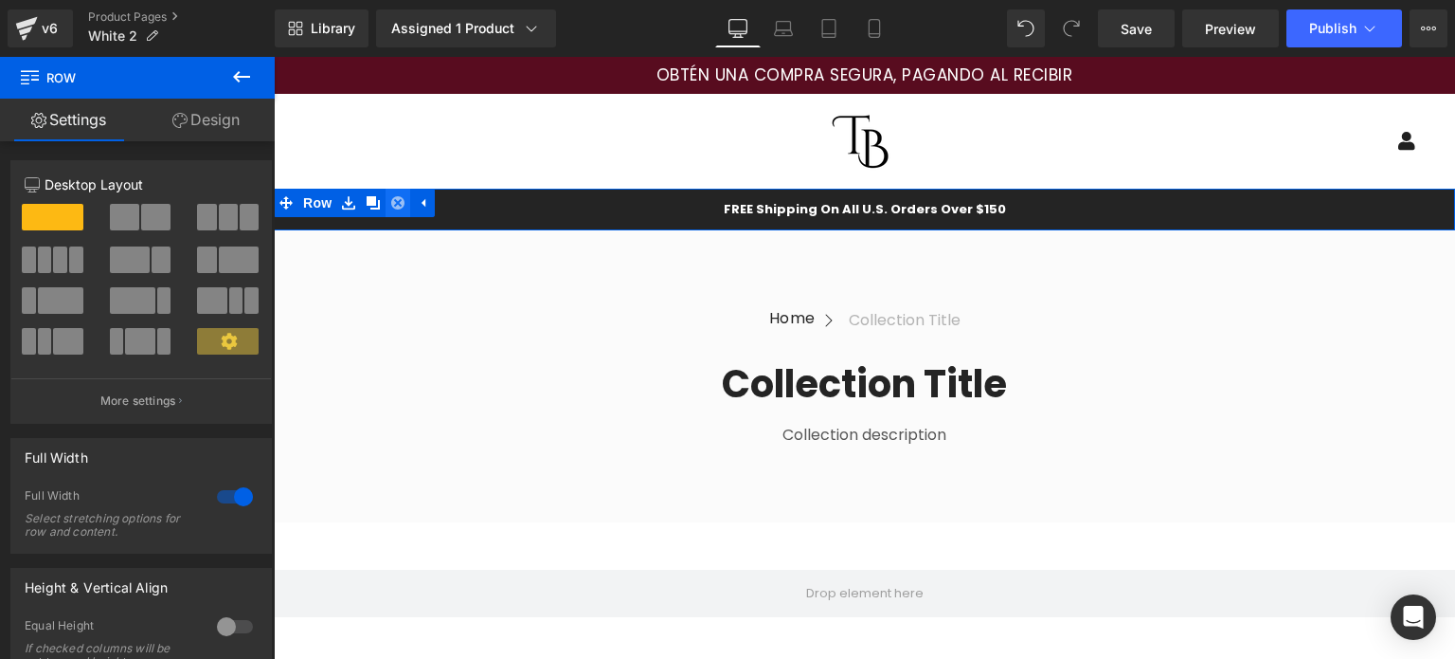
click at [391, 206] on icon at bounding box center [397, 202] width 13 height 13
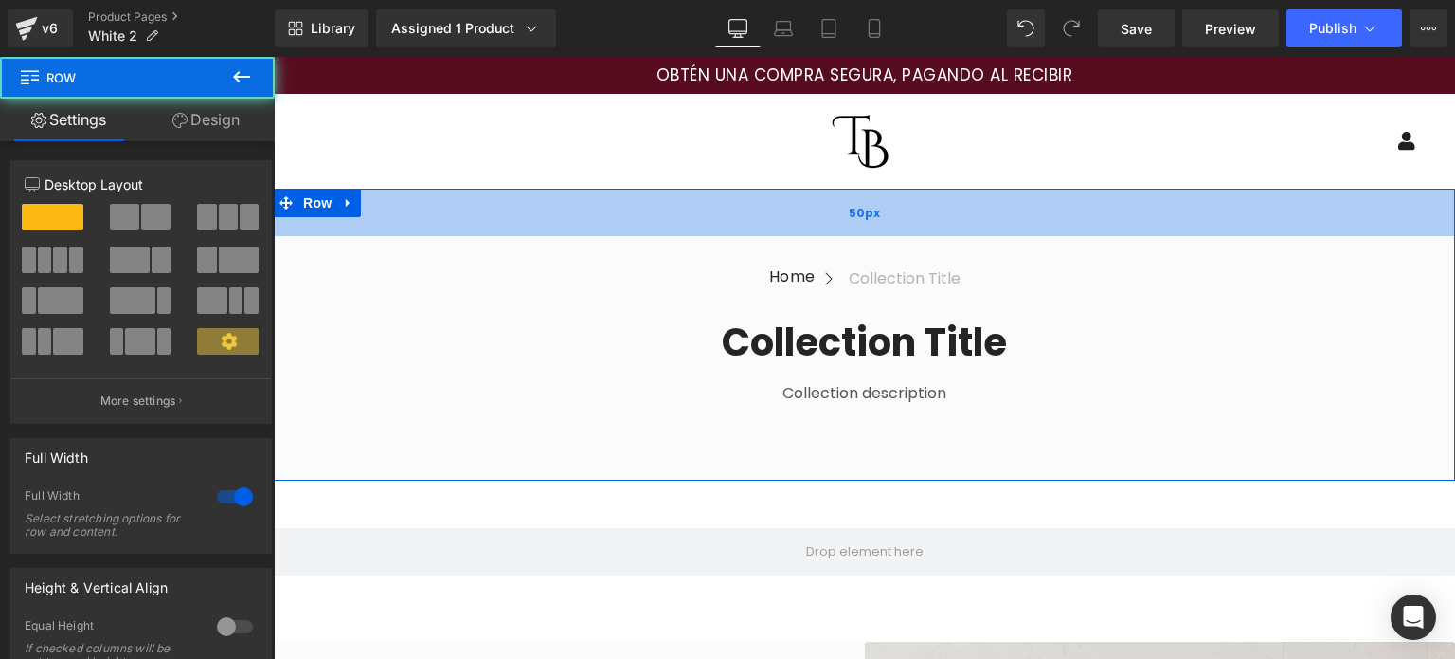
click at [620, 215] on div "50px" at bounding box center [865, 212] width 1182 height 47
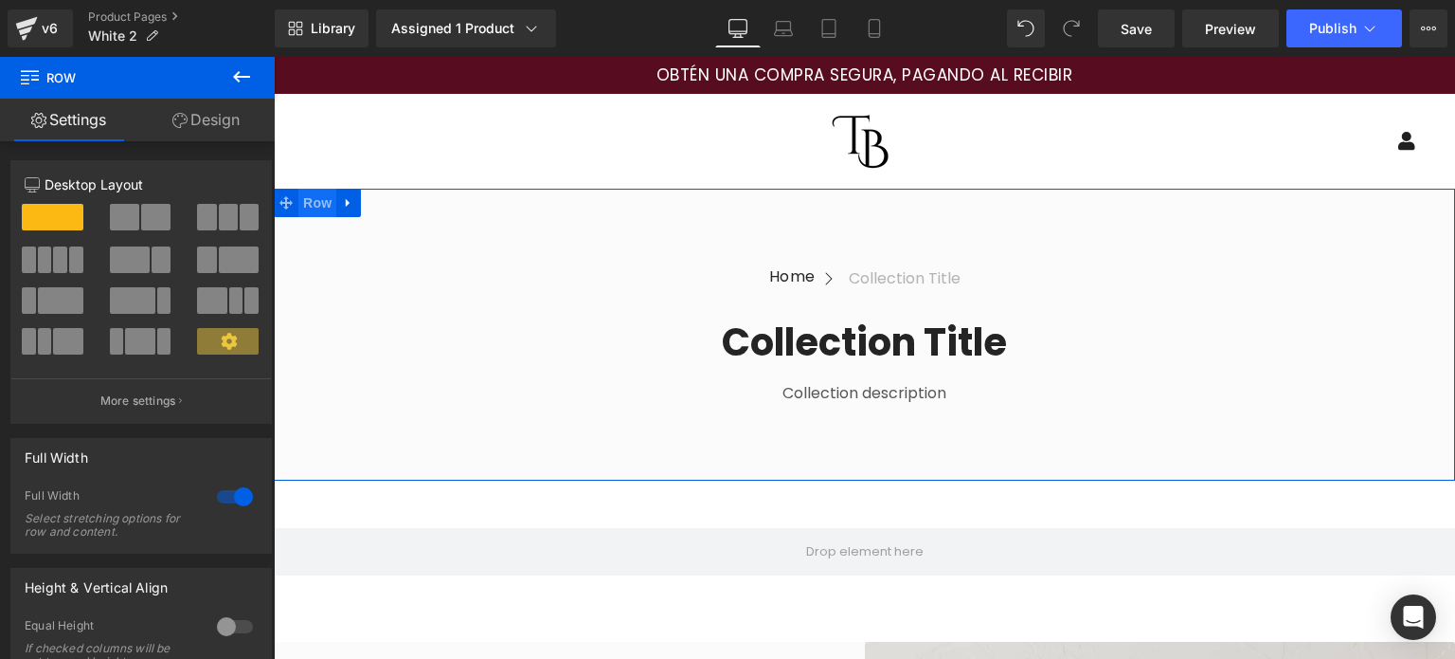
click at [320, 204] on span "Row" at bounding box center [317, 203] width 38 height 28
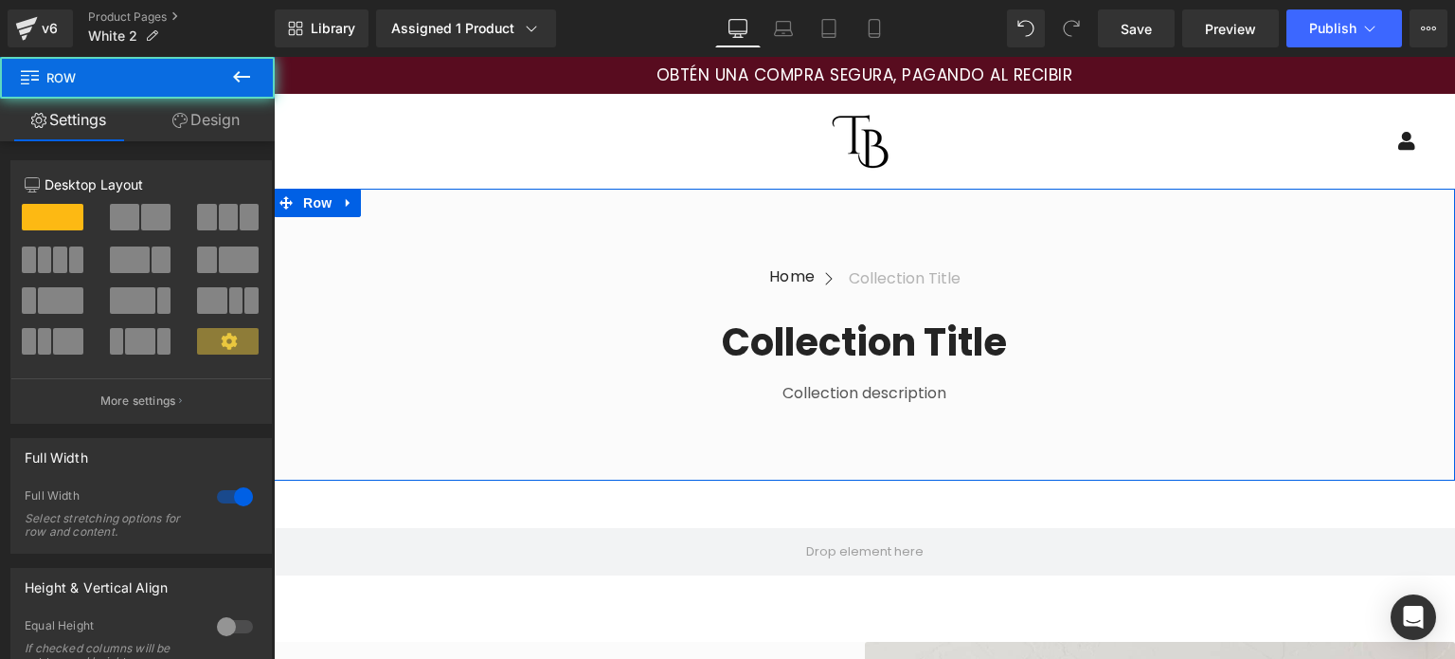
click at [344, 207] on icon at bounding box center [348, 203] width 13 height 14
click at [398, 208] on link at bounding box center [398, 203] width 25 height 28
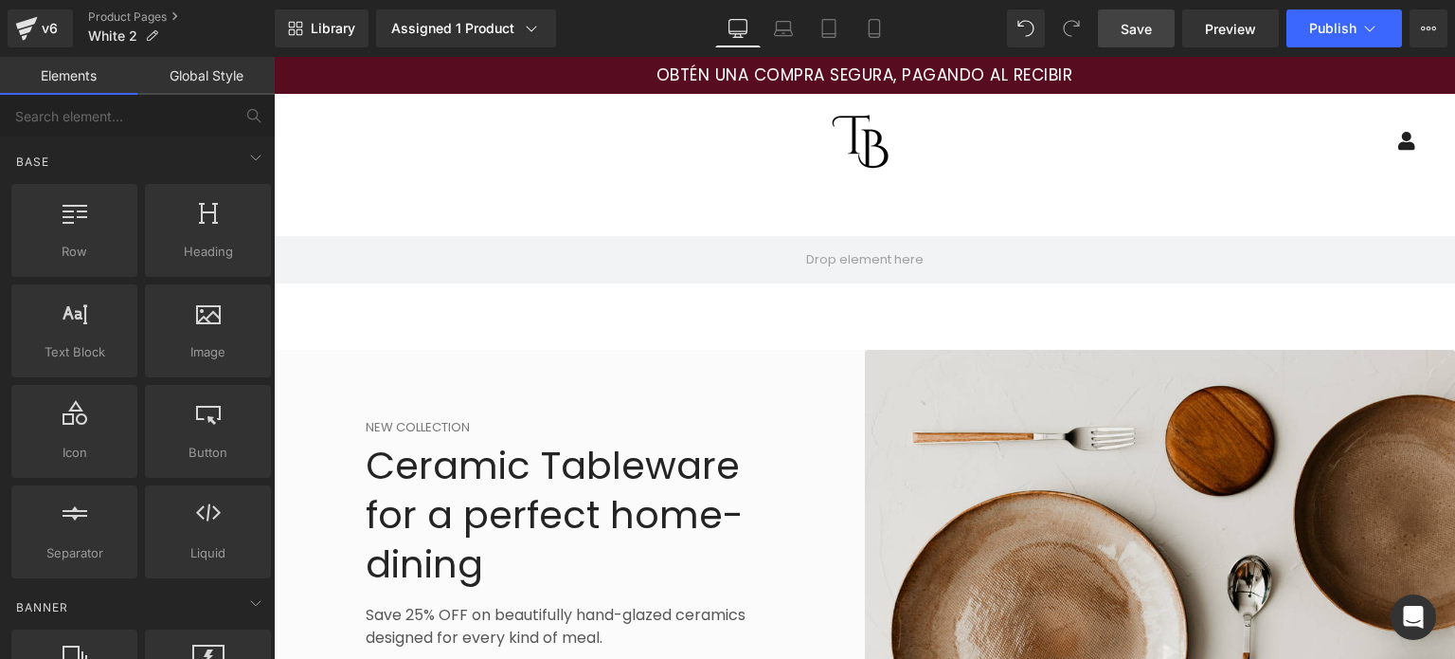
click at [1173, 40] on link "Save" at bounding box center [1136, 28] width 77 height 38
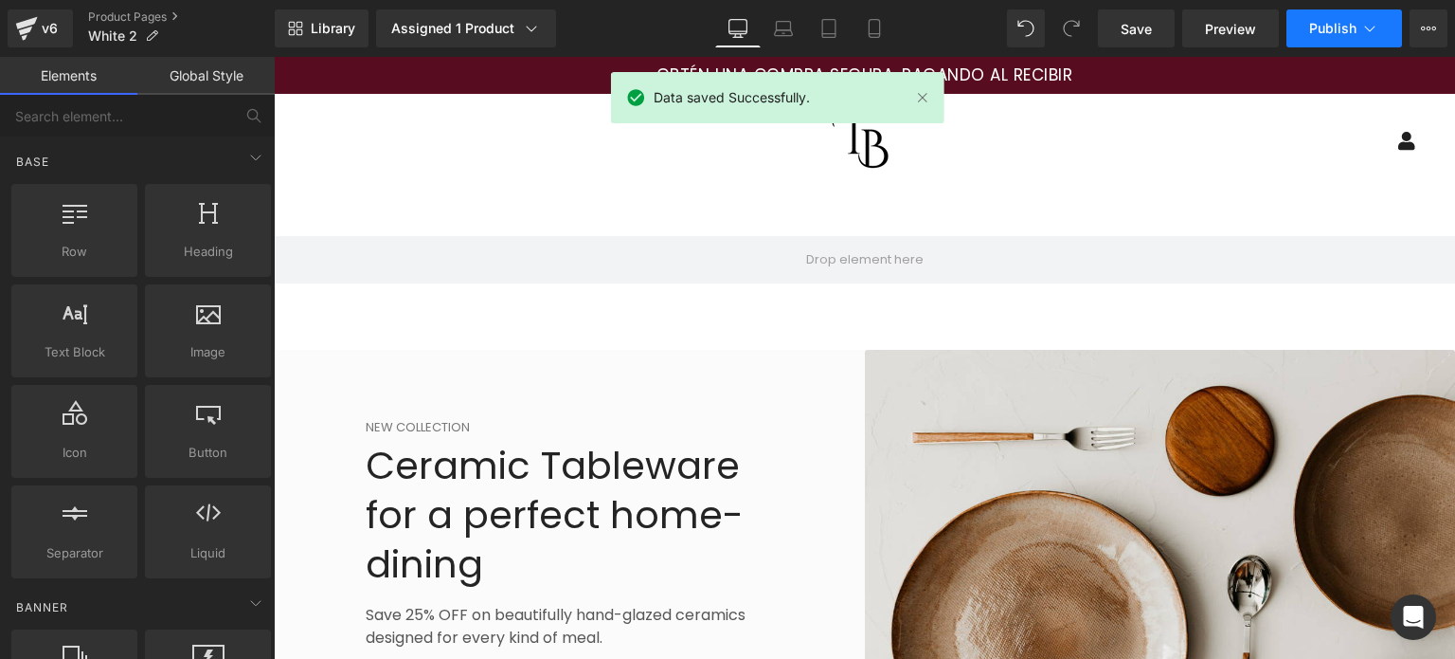
click at [1328, 40] on button "Publish" at bounding box center [1345, 28] width 116 height 38
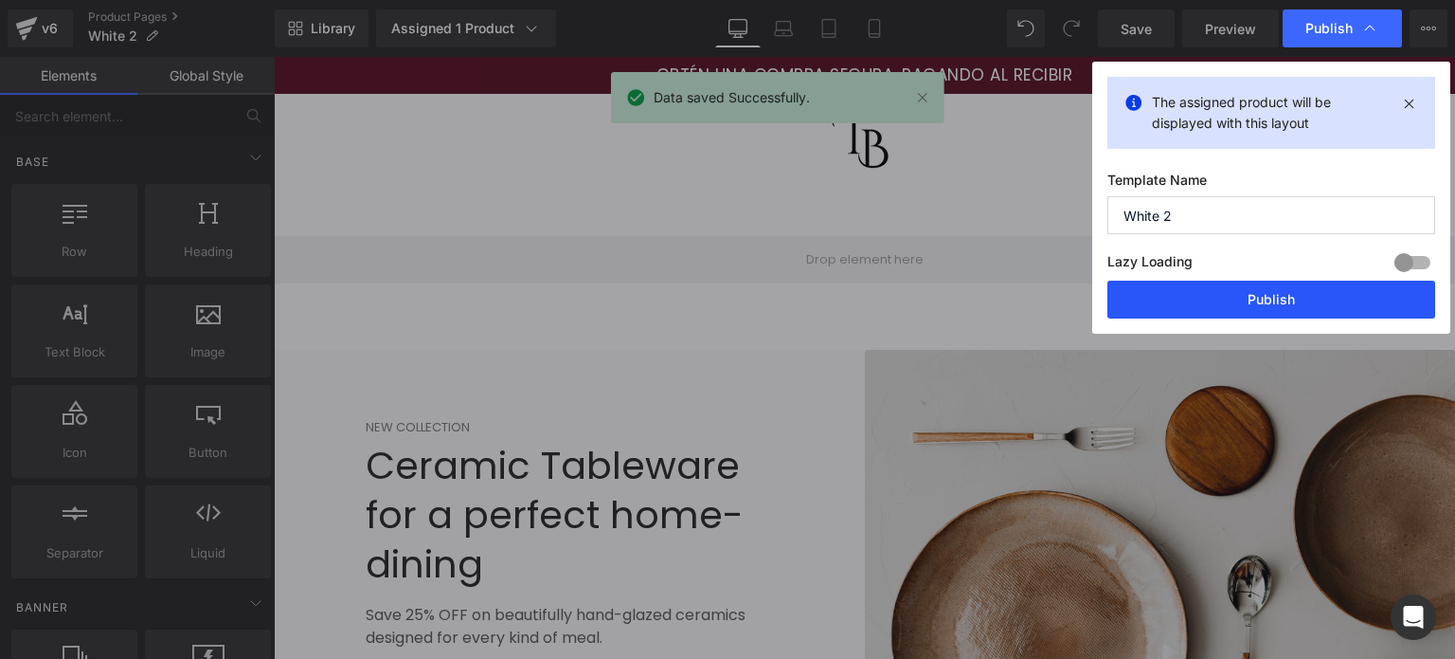
click at [1217, 298] on button "Publish" at bounding box center [1272, 299] width 328 height 38
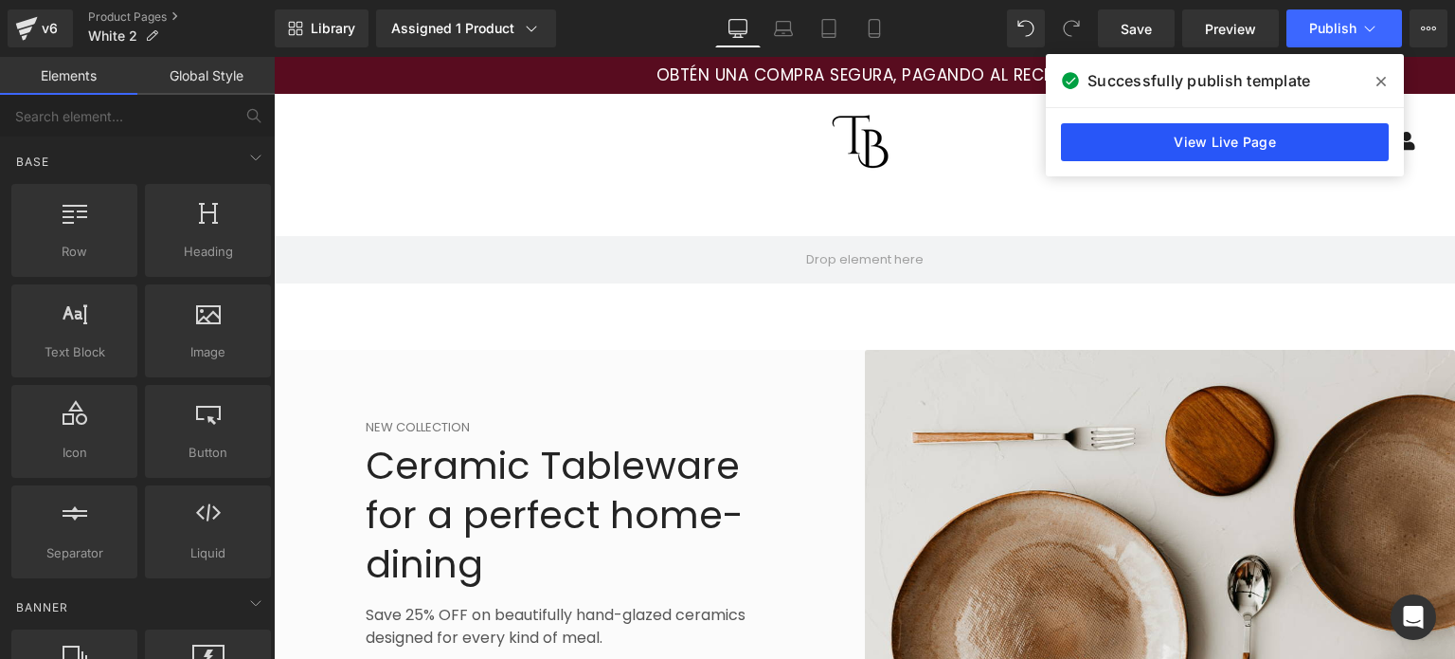
click at [1298, 125] on link "View Live Page" at bounding box center [1225, 142] width 328 height 38
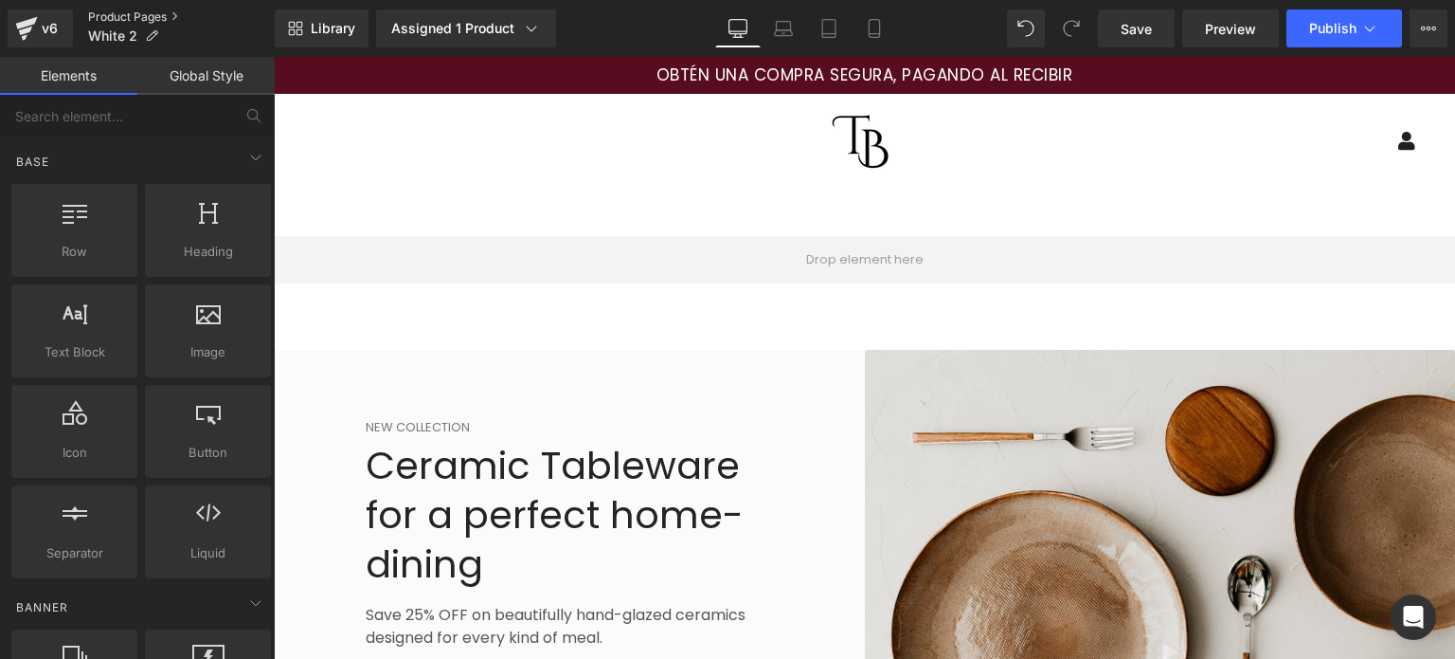
click at [128, 11] on link "Product Pages" at bounding box center [181, 16] width 187 height 15
